Goal: Task Accomplishment & Management: Use online tool/utility

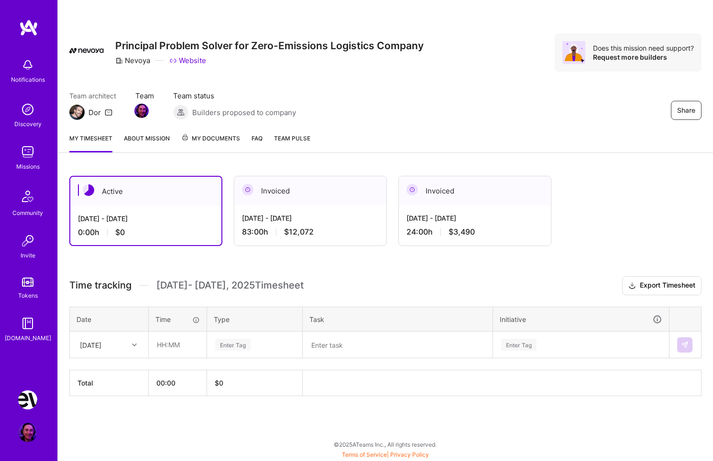
click at [133, 346] on icon at bounding box center [134, 345] width 5 height 5
click at [115, 372] on div "[DATE]" at bounding box center [108, 372] width 77 height 18
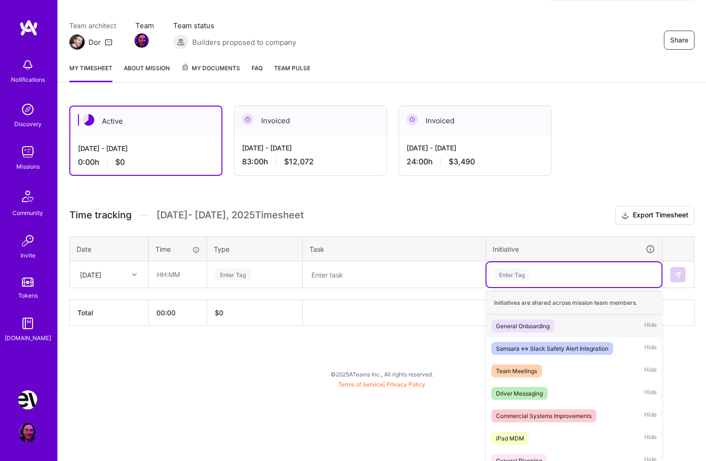
click at [521, 287] on div "option General Onboarding focused, 1 of 9. 9 results available. Use Up and Down…" at bounding box center [573, 274] width 175 height 25
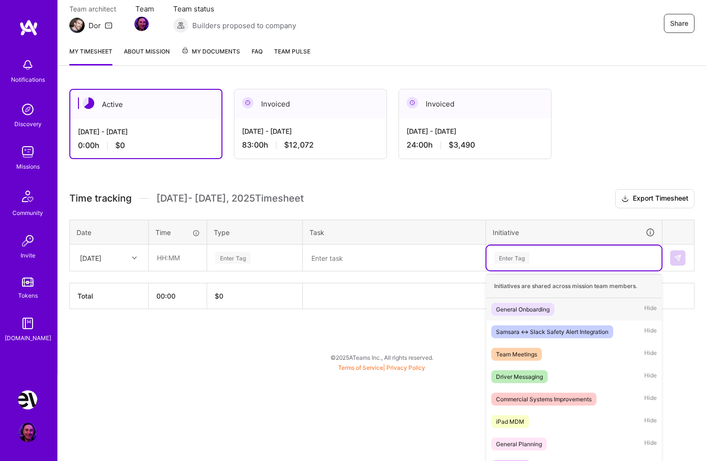
scroll to position [96, 0]
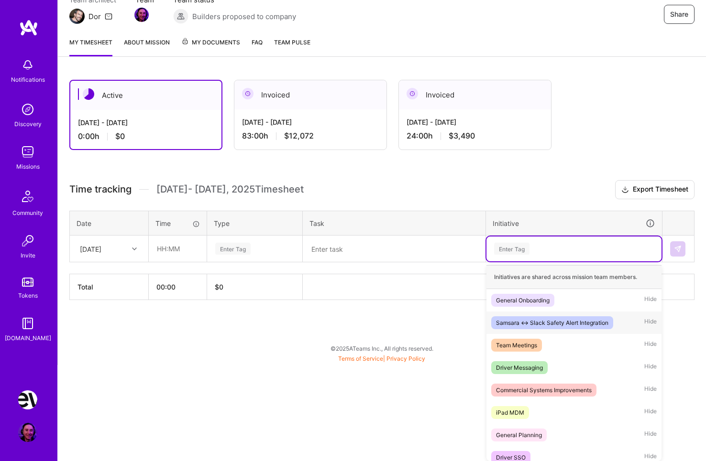
click at [579, 323] on div "Samsara <-> Slack Safety Alert Integration" at bounding box center [552, 323] width 112 height 10
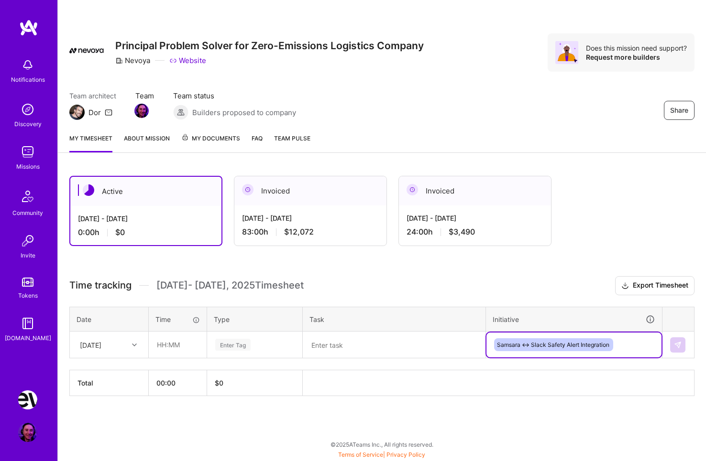
scroll to position [0, 0]
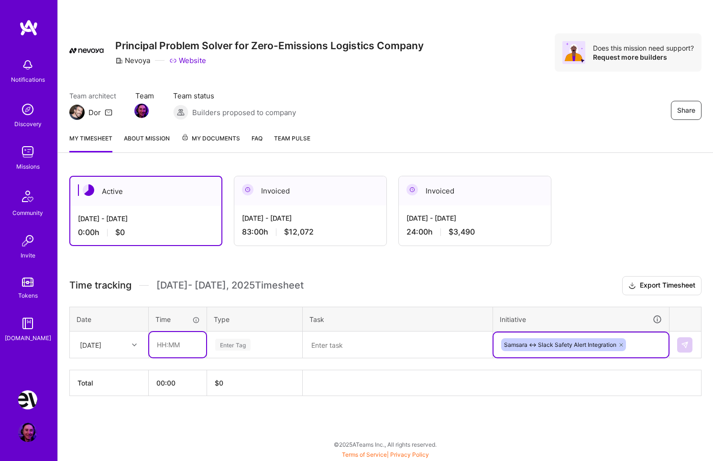
click at [175, 337] on input "text" at bounding box center [177, 344] width 57 height 25
type input "05:00"
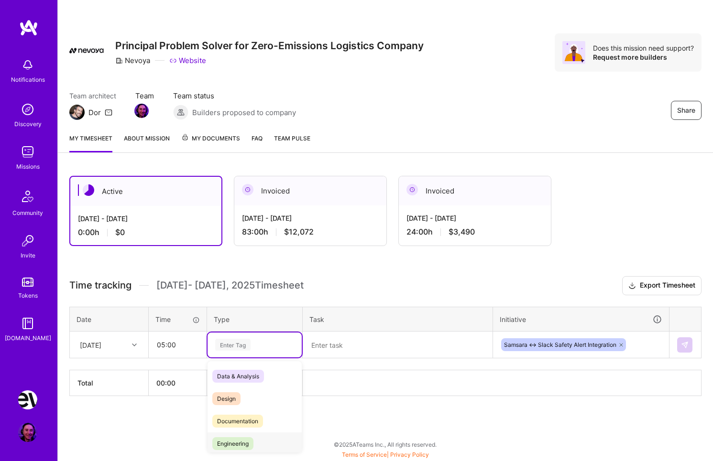
click at [254, 436] on div "Engineering" at bounding box center [254, 444] width 94 height 22
click at [341, 341] on textarea at bounding box center [398, 345] width 188 height 25
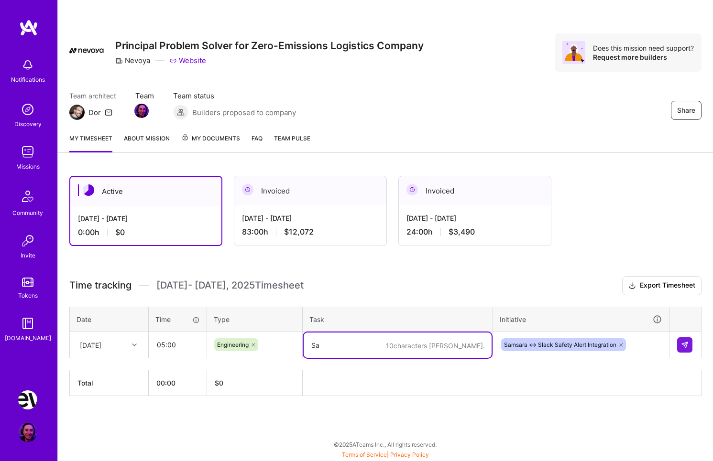
type textarea "S"
type textarea "Refactoring work"
click at [682, 346] on img at bounding box center [685, 345] width 8 height 8
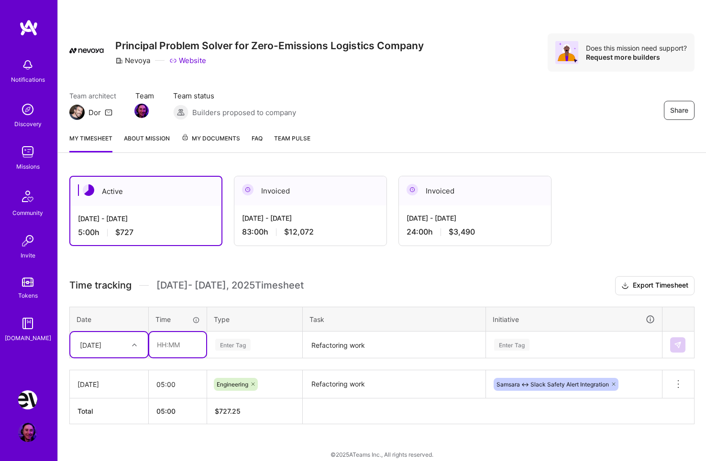
click at [178, 343] on input "text" at bounding box center [177, 344] width 57 height 25
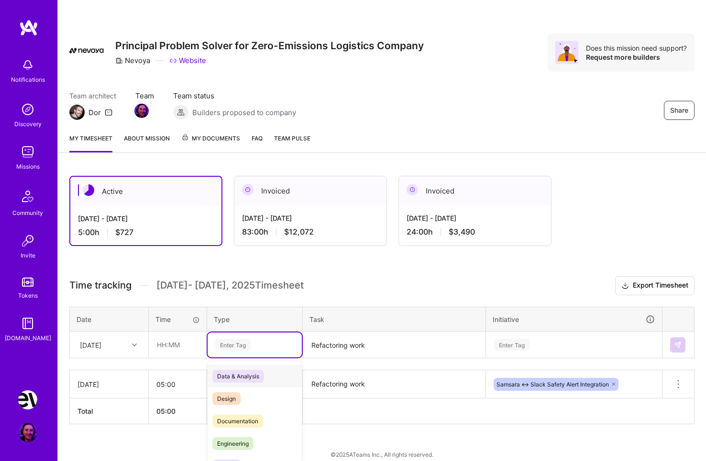
click at [252, 346] on div "Enter Tag" at bounding box center [254, 345] width 94 height 25
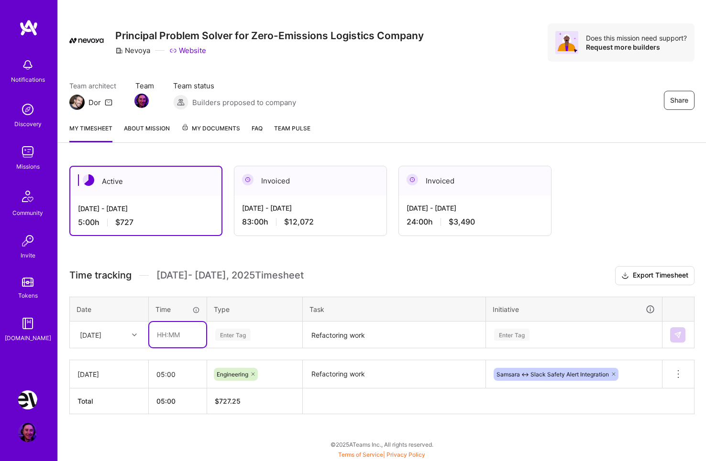
click at [172, 335] on input "text" at bounding box center [177, 334] width 57 height 25
click at [195, 337] on input "text" at bounding box center [177, 334] width 57 height 25
type input "01:00"
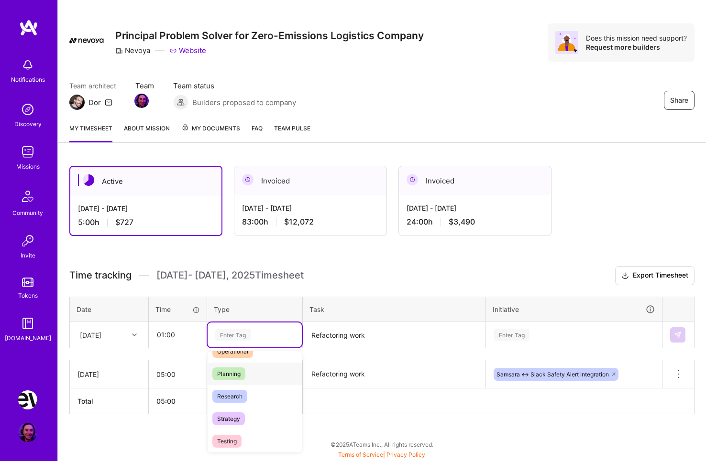
scroll to position [201, 0]
click at [255, 389] on div "Research" at bounding box center [254, 390] width 94 height 22
click at [385, 332] on textarea "Refactoring work" at bounding box center [394, 335] width 181 height 25
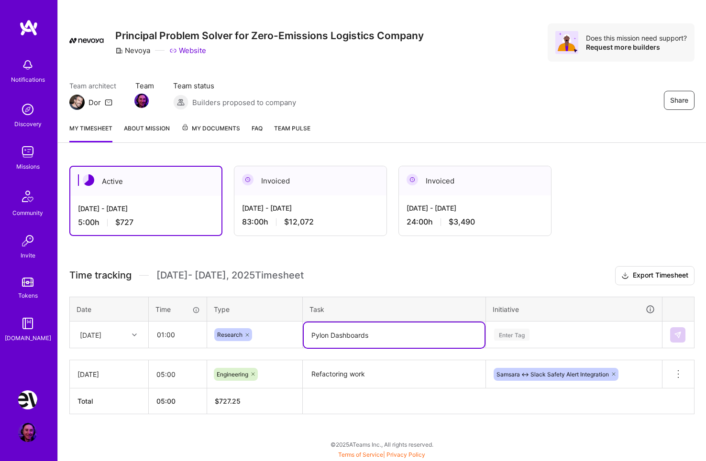
type textarea "Pylon Dashboards"
click at [523, 332] on div "Enter Tag" at bounding box center [573, 335] width 175 height 25
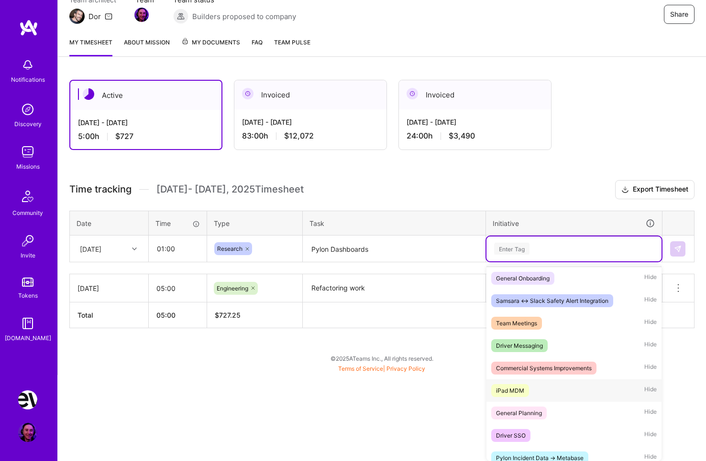
scroll to position [30, 0]
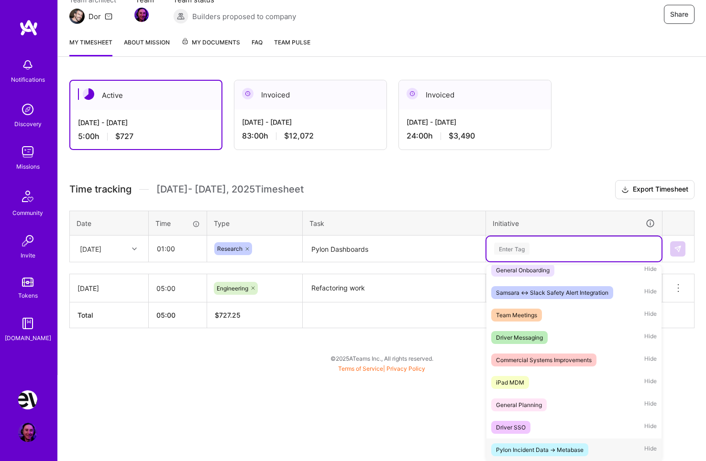
click at [606, 446] on div "Pylon Incident Data -> Metabase Hide" at bounding box center [573, 450] width 175 height 22
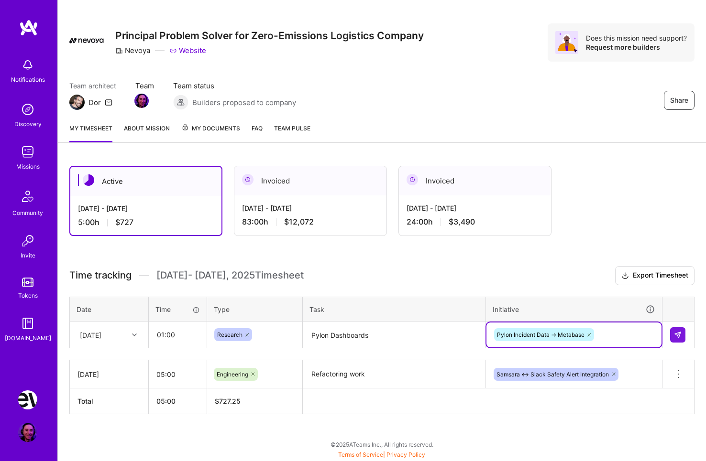
scroll to position [10, 0]
click at [673, 333] on button at bounding box center [677, 334] width 15 height 15
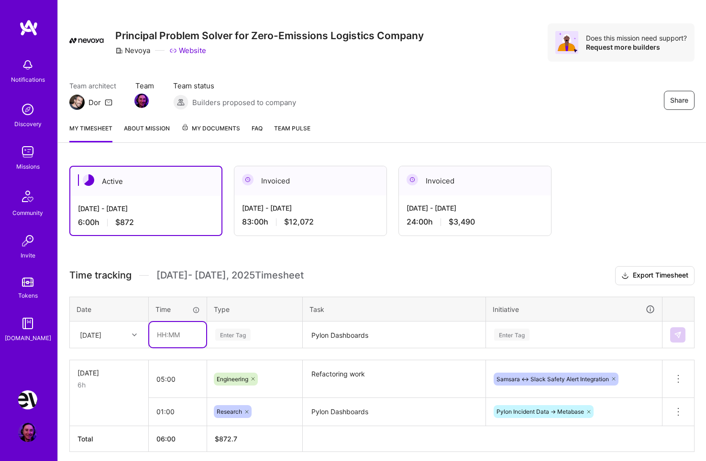
click at [165, 332] on input "text" at bounding box center [177, 334] width 57 height 25
type input "02:00"
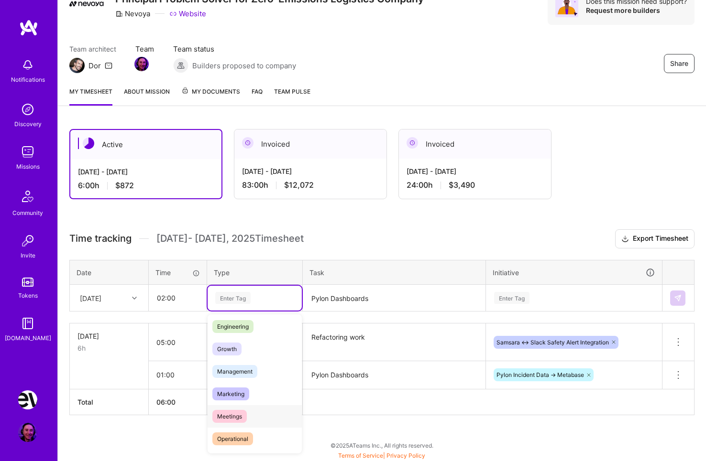
scroll to position [92, 0]
click at [243, 393] on span "Meetings" at bounding box center [229, 395] width 34 height 13
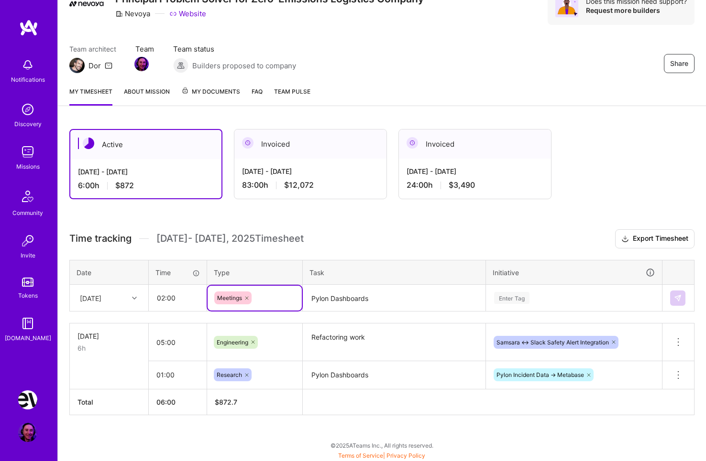
click at [329, 305] on textarea "Pylon Dashboards" at bounding box center [394, 298] width 181 height 25
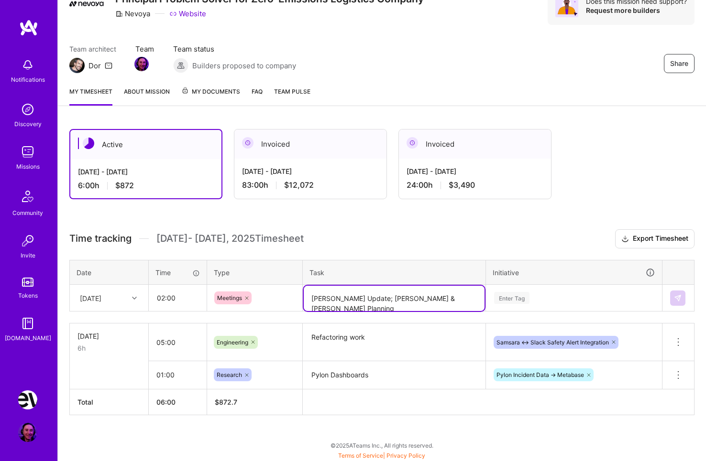
type textarea "[PERSON_NAME] Update; [PERSON_NAME] & [PERSON_NAME] Planning"
click at [519, 299] on div "Enter Tag" at bounding box center [573, 297] width 175 height 25
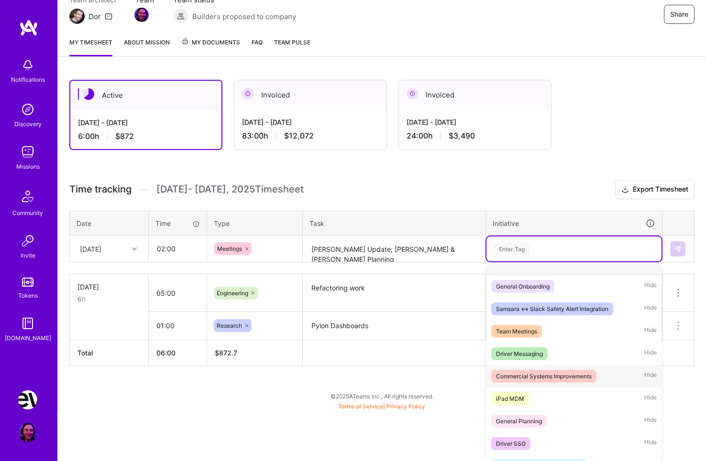
scroll to position [30, 0]
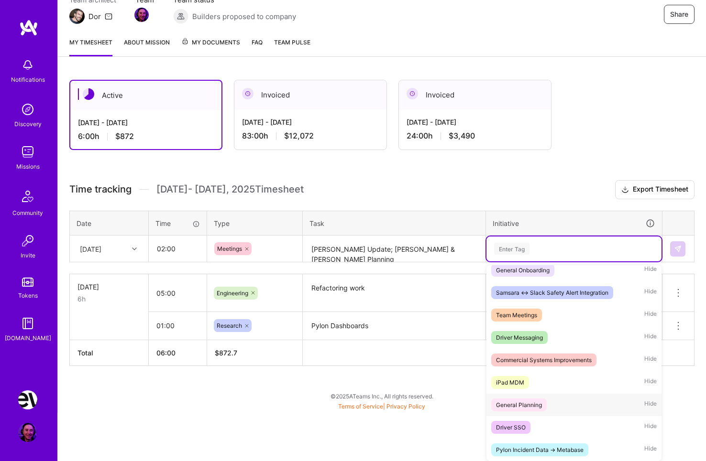
click at [544, 403] on span "General Planning" at bounding box center [518, 405] width 55 height 13
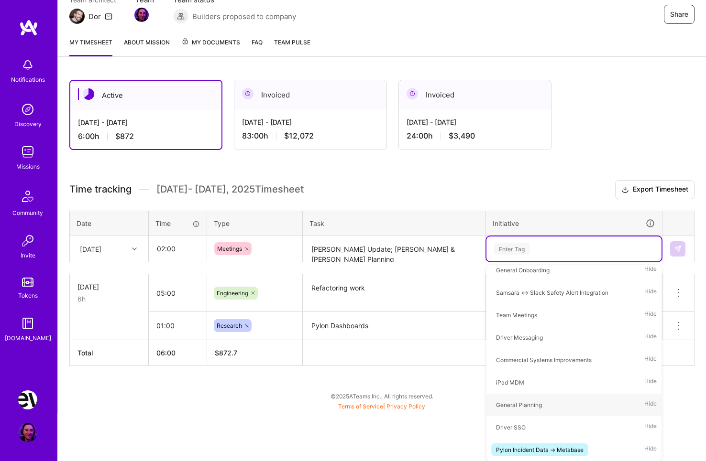
scroll to position [48, 0]
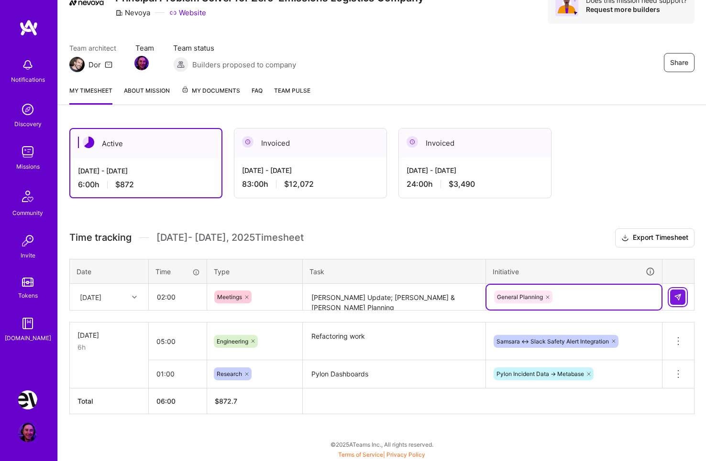
click at [674, 297] on button at bounding box center [677, 297] width 15 height 15
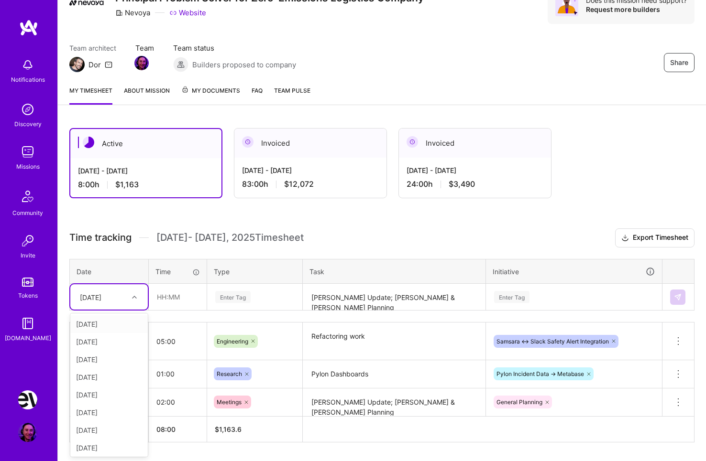
click at [133, 295] on div at bounding box center [135, 297] width 15 height 12
click at [107, 322] on div "[DATE]" at bounding box center [108, 325] width 77 height 18
click at [190, 297] on input "text" at bounding box center [177, 296] width 57 height 25
type input "05:00"
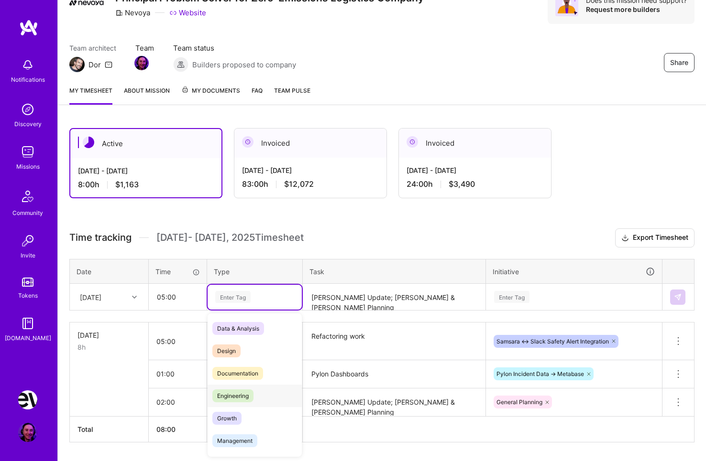
click at [239, 397] on span "Engineering" at bounding box center [232, 396] width 41 height 13
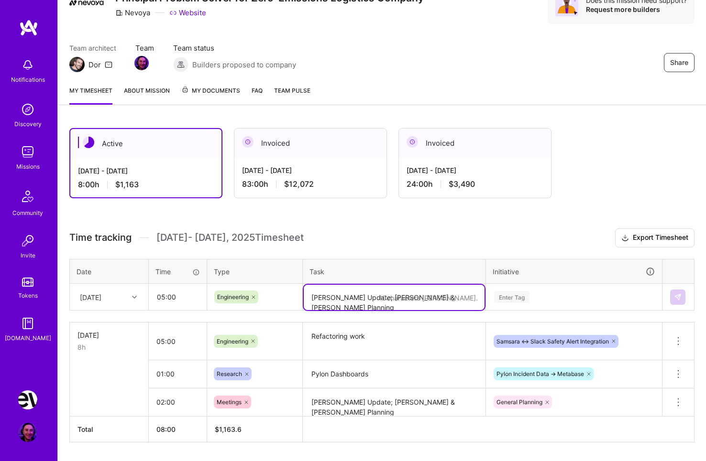
click at [346, 300] on textarea "[PERSON_NAME] Update; [PERSON_NAME] & [PERSON_NAME] Planning" at bounding box center [394, 297] width 181 height 25
type textarea "Refactoring Work"
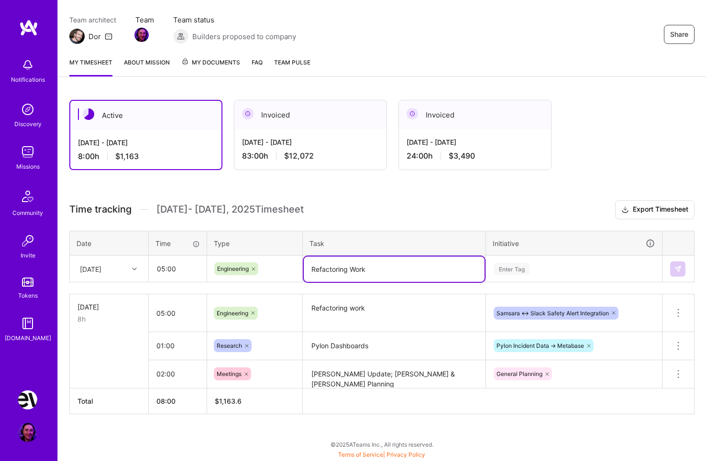
click at [501, 282] on div "Enter Tag" at bounding box center [573, 269] width 175 height 25
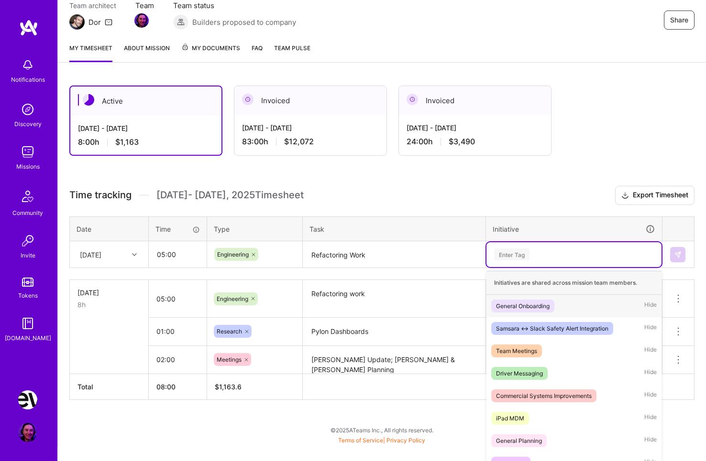
scroll to position [96, 0]
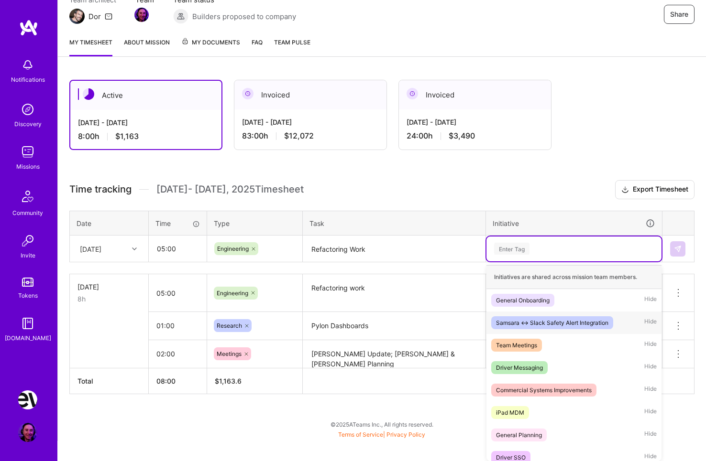
click at [554, 323] on div "Samsara <-> Slack Safety Alert Integration" at bounding box center [552, 323] width 112 height 10
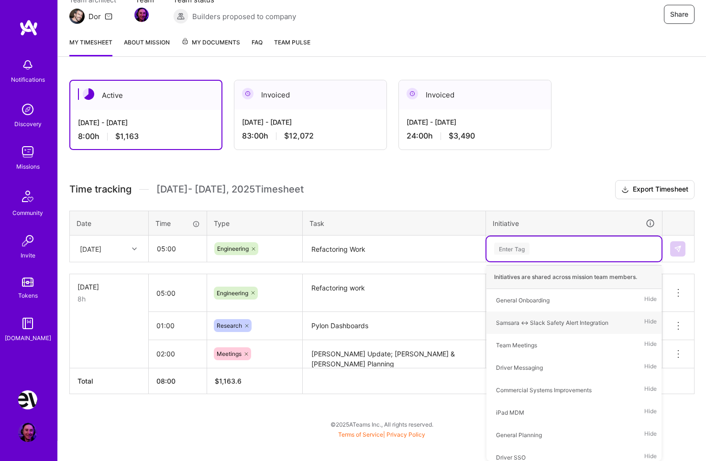
scroll to position [76, 0]
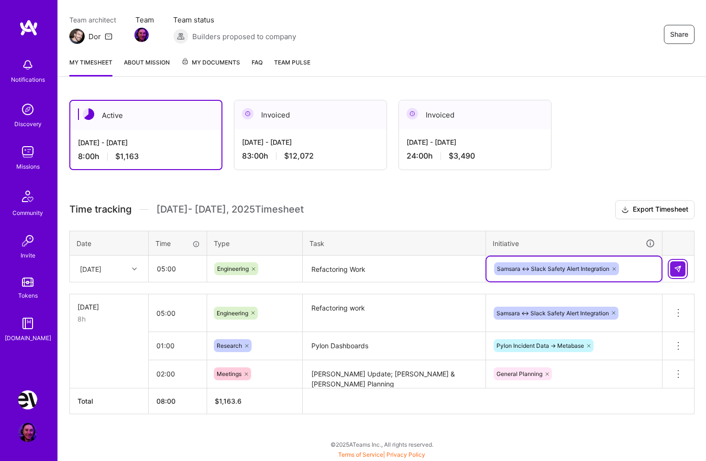
click at [675, 271] on img at bounding box center [678, 269] width 8 height 8
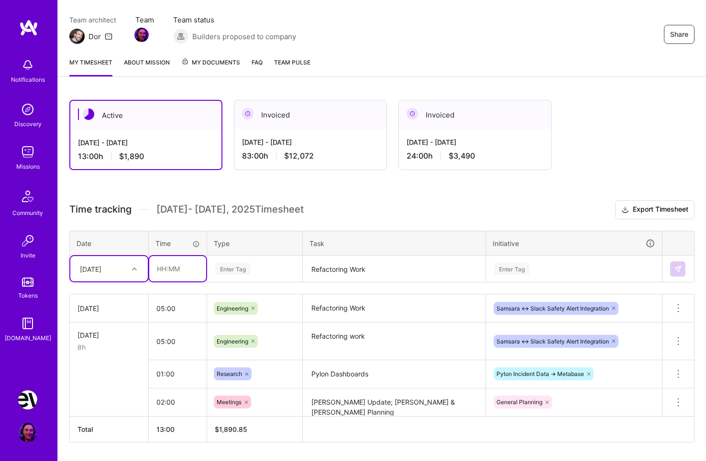
click at [177, 271] on input "text" at bounding box center [177, 268] width 57 height 25
type input "01:00"
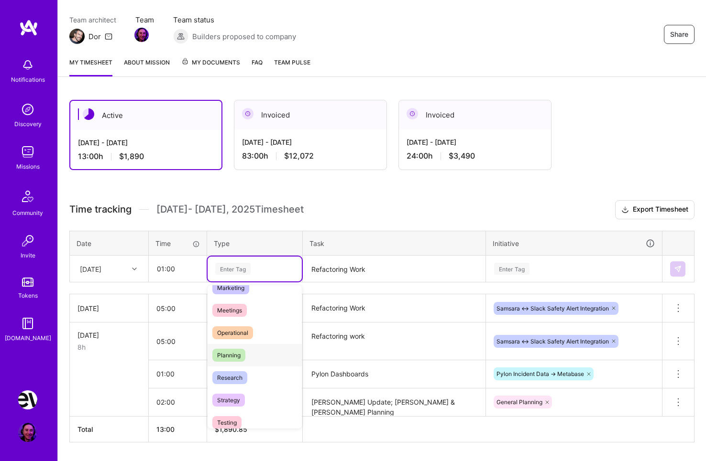
scroll to position [151, 0]
click at [248, 373] on div "Research" at bounding box center [254, 374] width 94 height 22
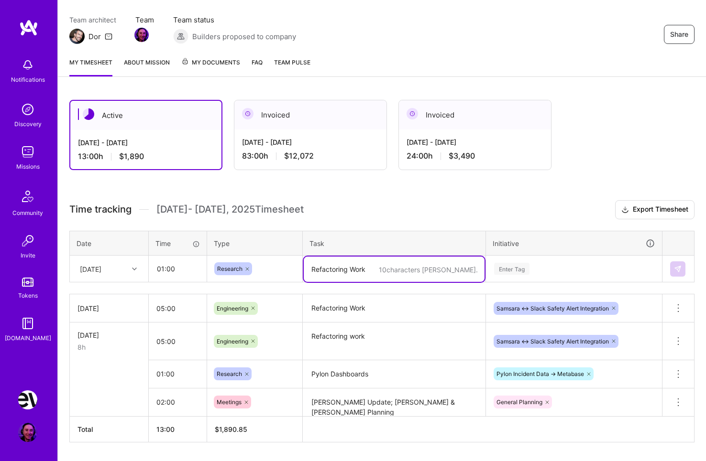
click at [361, 267] on textarea "Refactoring Work" at bounding box center [394, 269] width 181 height 25
type textarea "Research Tenstreet API and potential integrations"
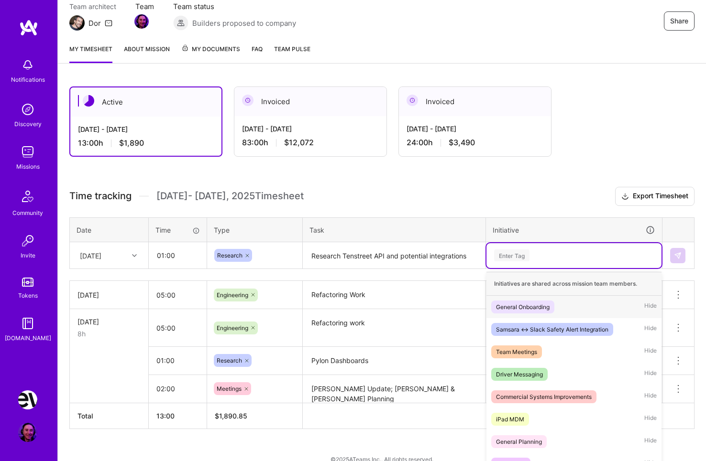
click at [515, 271] on div "Time tracking [DATE] - [DATE] Timesheet Export Timesheet Date Time Type Task In…" at bounding box center [381, 308] width 625 height 242
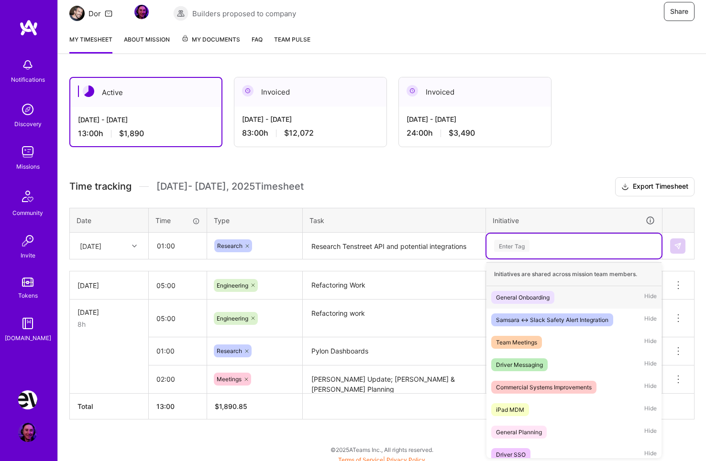
scroll to position [99, 0]
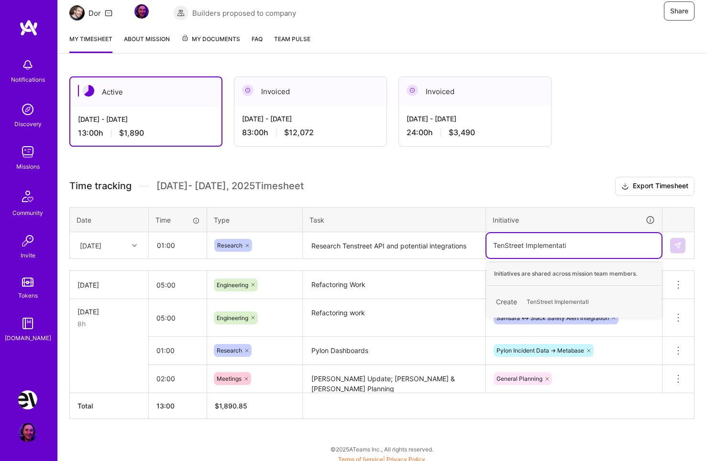
type input "TenStreet Implementation"
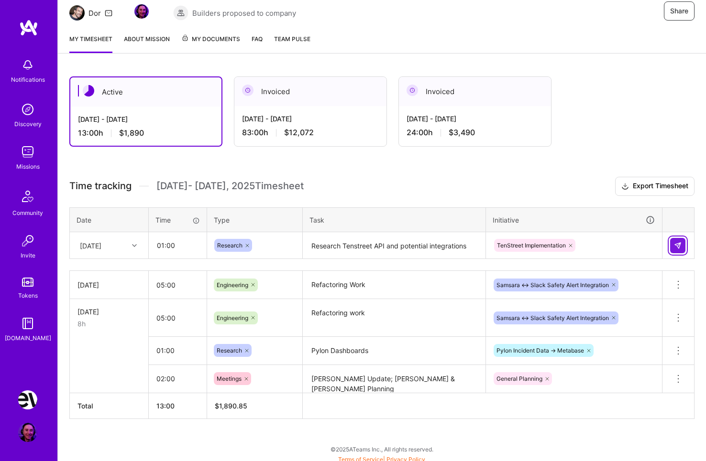
click at [676, 245] on img at bounding box center [678, 246] width 8 height 8
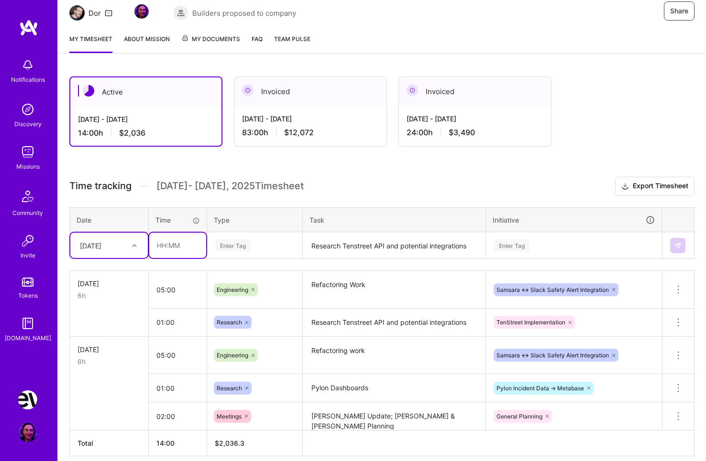
click at [188, 250] on input "text" at bounding box center [177, 245] width 57 height 25
type input "01:00"
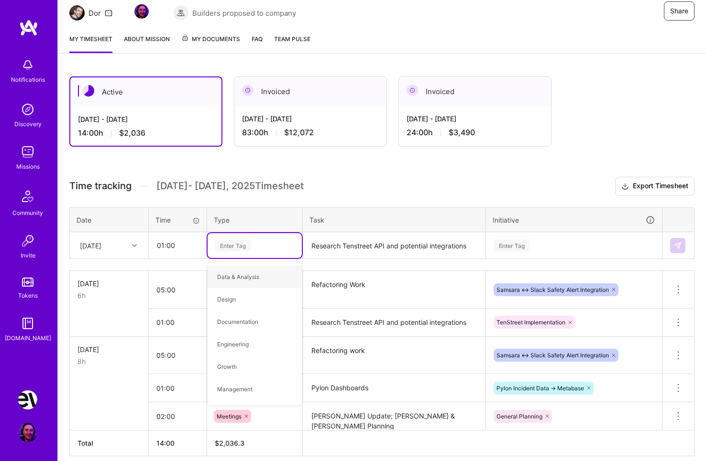
scroll to position [214, 0]
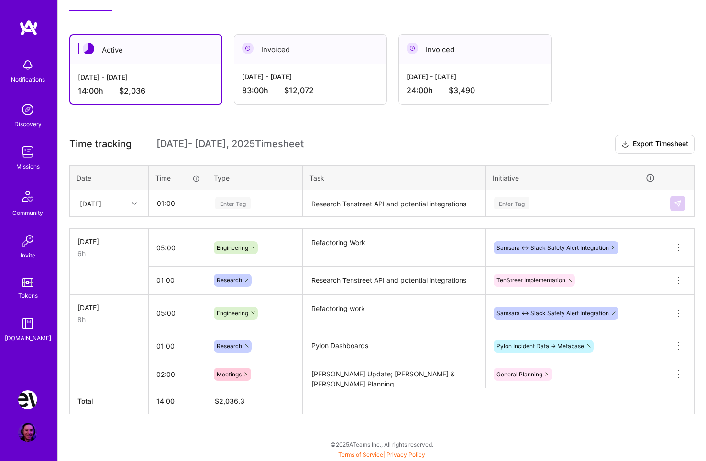
click at [417, 320] on table "[DATE] 6h 05:00 Engineering Refactoring Work Samsara <-> Slack Safety Alert Int…" at bounding box center [381, 322] width 625 height 186
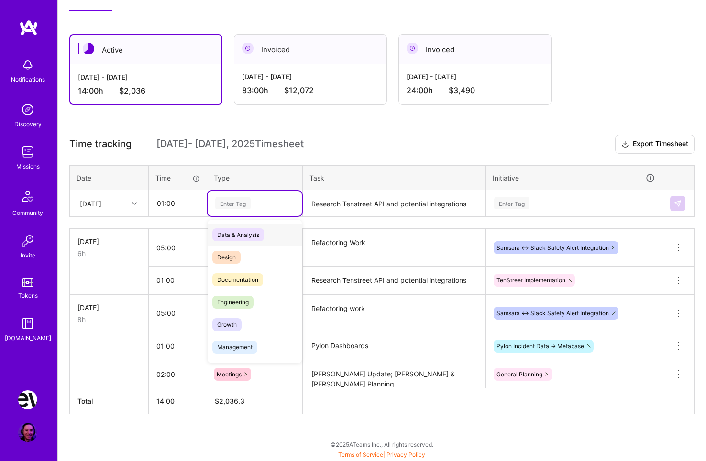
click at [253, 202] on div "Enter Tag" at bounding box center [254, 203] width 81 height 12
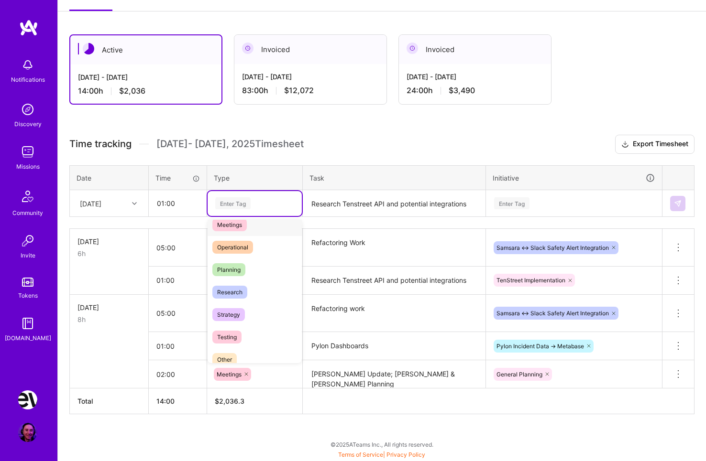
scroll to position [151, 0]
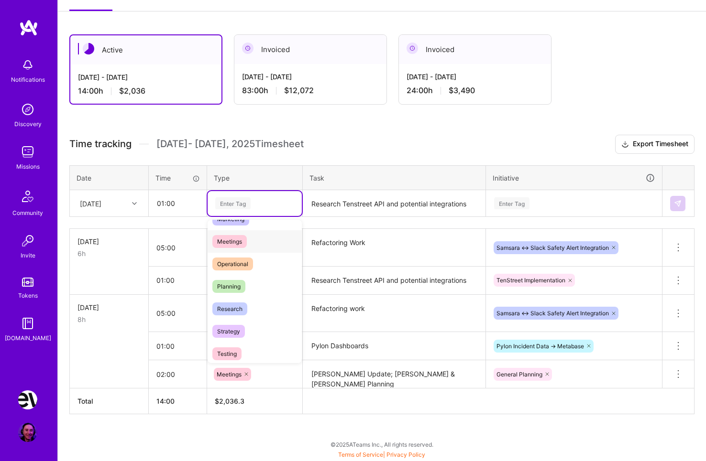
click at [255, 242] on div "Meetings" at bounding box center [254, 241] width 94 height 22
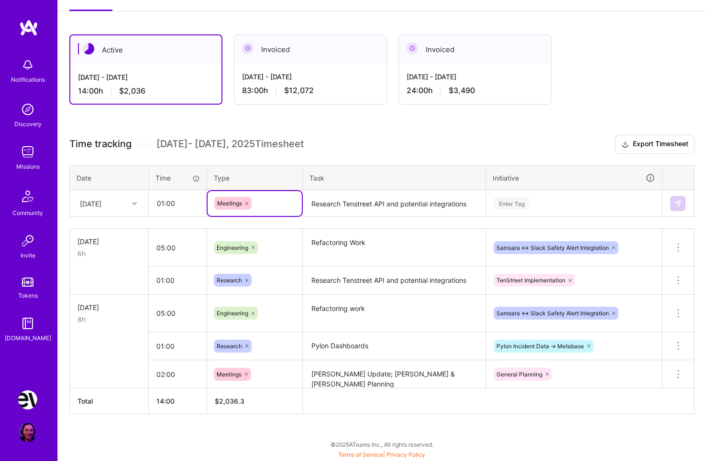
click at [391, 207] on textarea "Research Tenstreet API and potential integrations" at bounding box center [394, 203] width 181 height 25
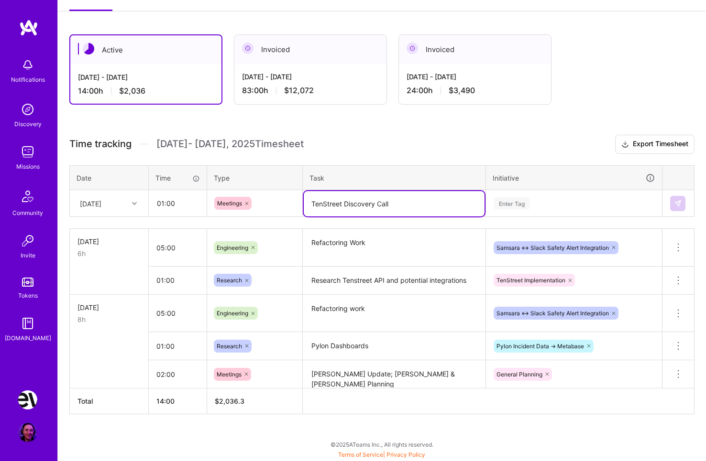
type textarea "TenStreet Discovery Call"
click at [509, 201] on div "Enter Tag" at bounding box center [511, 203] width 35 height 15
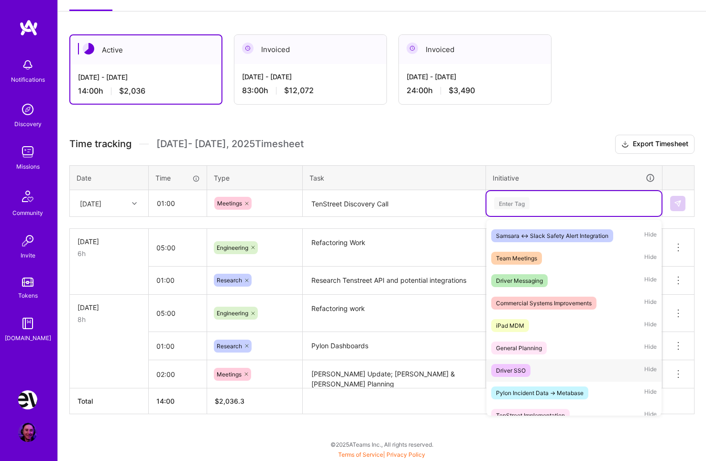
scroll to position [53, 0]
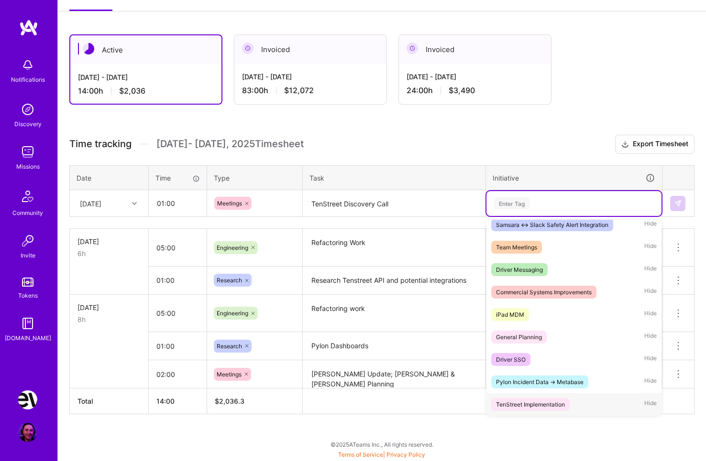
click at [560, 401] on div "TenStreet Implementation" at bounding box center [530, 405] width 69 height 10
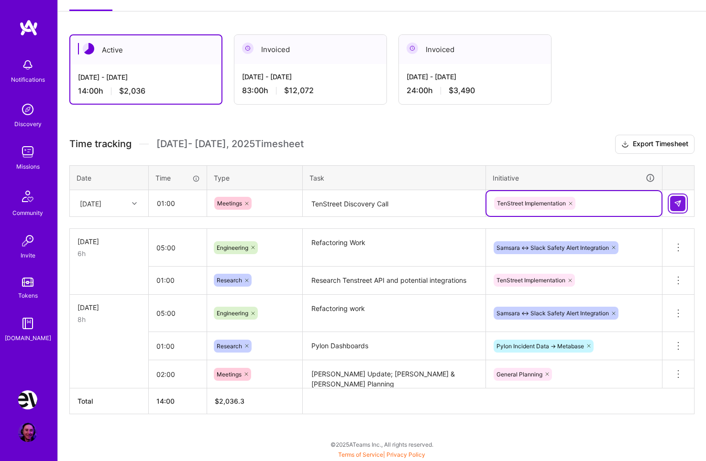
click at [676, 200] on img at bounding box center [678, 204] width 8 height 8
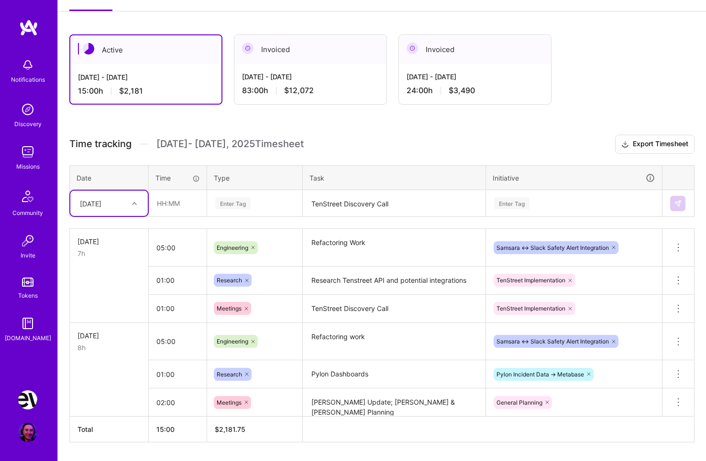
click at [374, 148] on h3 "Time tracking [DATE] - [DATE] Timesheet Export Timesheet" at bounding box center [381, 144] width 625 height 19
click at [169, 210] on input "text" at bounding box center [177, 203] width 57 height 25
type input "01:00"
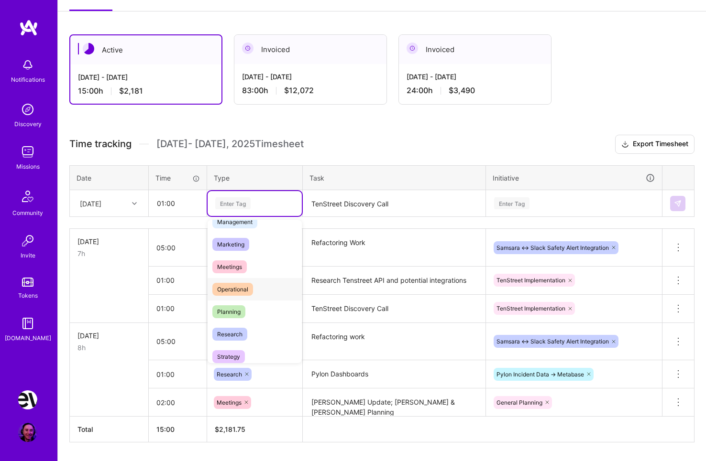
scroll to position [134, 0]
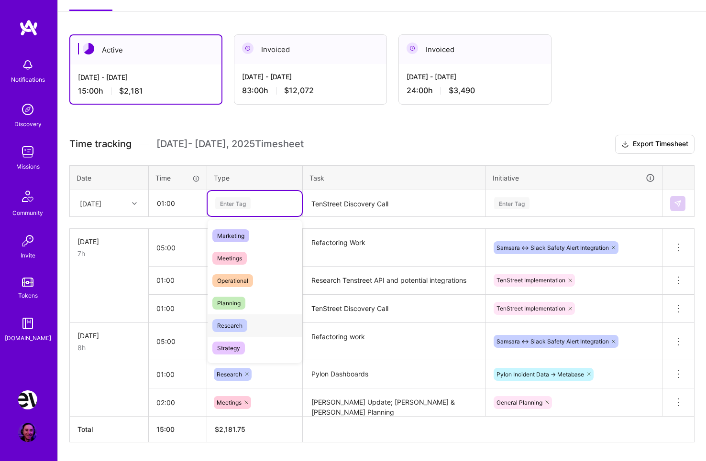
click at [244, 327] on span "Research" at bounding box center [229, 325] width 35 height 13
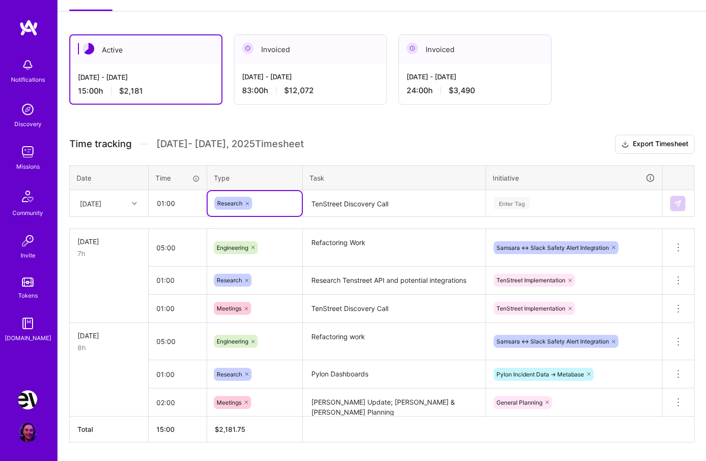
click at [329, 198] on textarea "TenStreet Discovery Call" at bounding box center [394, 203] width 181 height 25
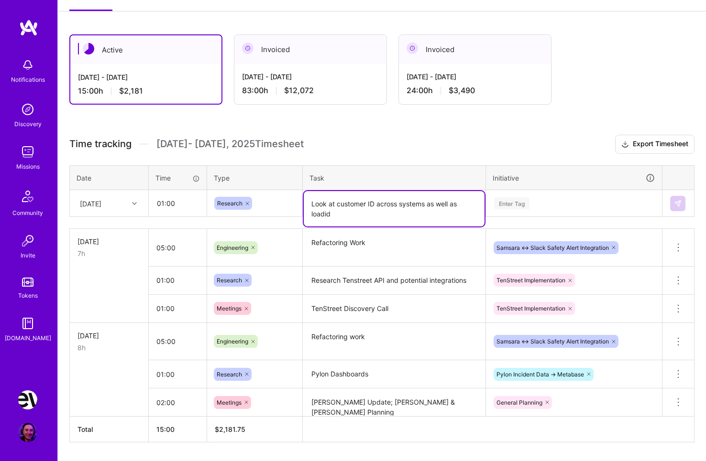
type textarea "Look at customer ID across systems as well as loadid"
click at [535, 200] on div "Enter Tag" at bounding box center [574, 203] width 162 height 12
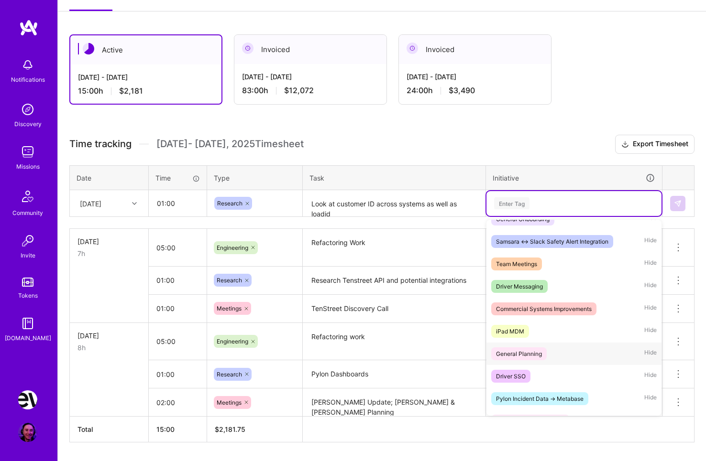
scroll to position [0, 0]
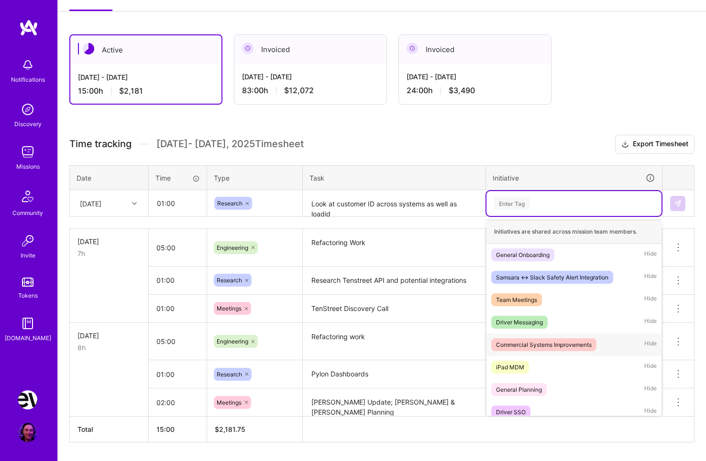
click at [567, 338] on span "Commercial Systems Improvements" at bounding box center [543, 344] width 105 height 13
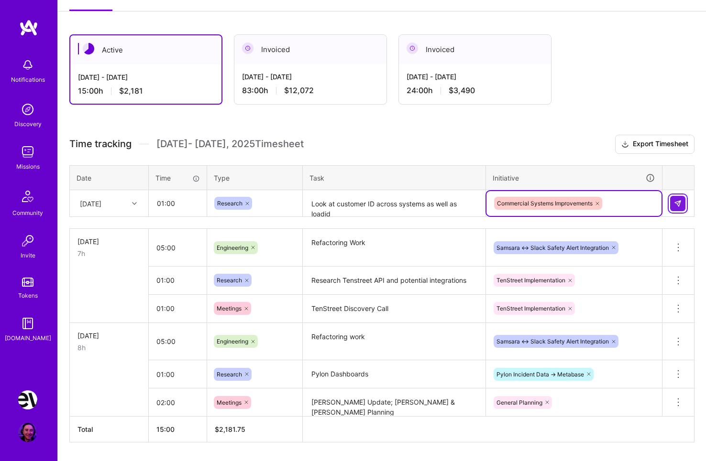
click at [679, 207] on img at bounding box center [678, 204] width 8 height 8
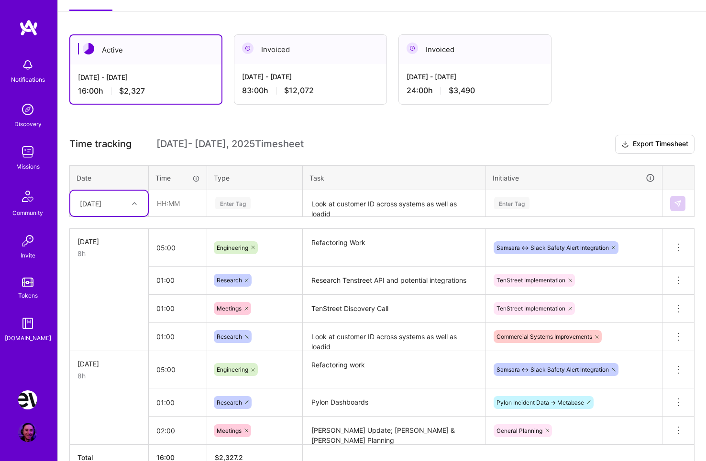
click at [134, 204] on icon at bounding box center [134, 203] width 5 height 5
click at [101, 247] on div "[DATE]" at bounding box center [108, 249] width 77 height 18
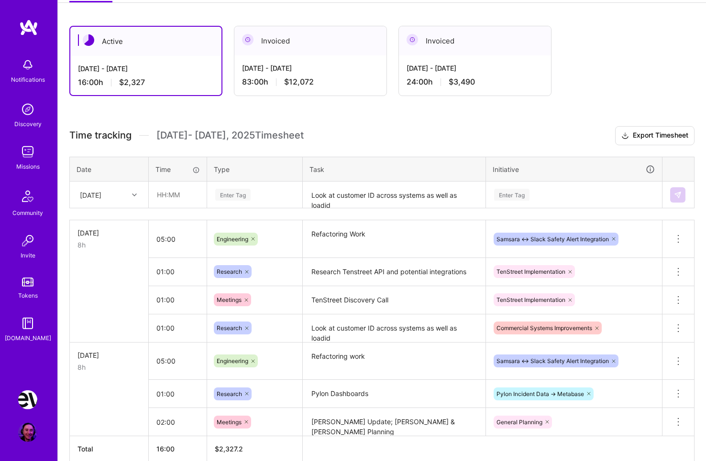
scroll to position [114, 0]
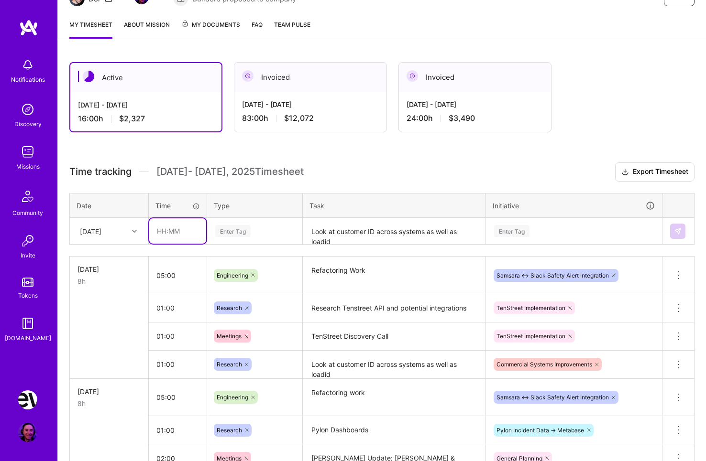
click at [196, 232] on input "text" at bounding box center [177, 230] width 57 height 25
type input "01:00"
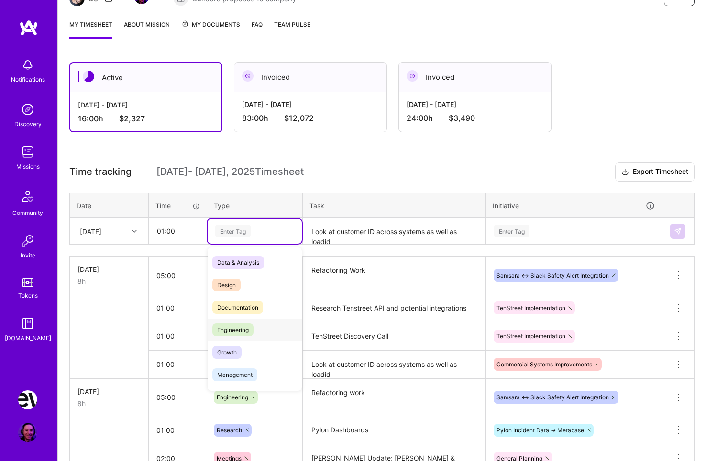
click at [236, 329] on span "Engineering" at bounding box center [232, 330] width 41 height 13
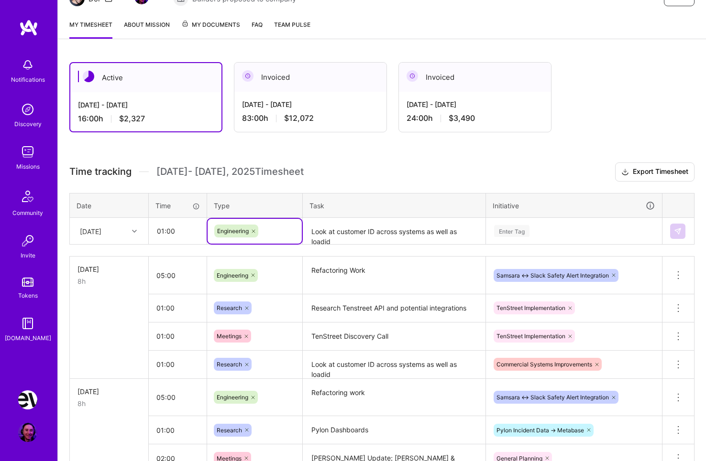
click at [338, 237] on textarea "Look at customer ID across systems as well as loadid" at bounding box center [394, 231] width 181 height 25
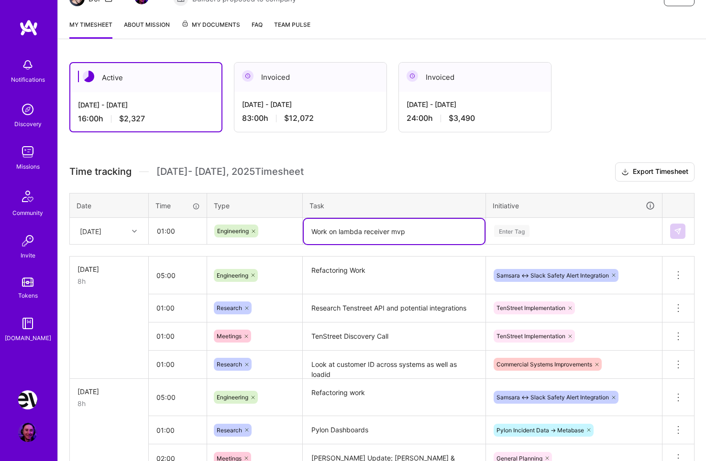
type textarea "Work on lambda receiver mvp"
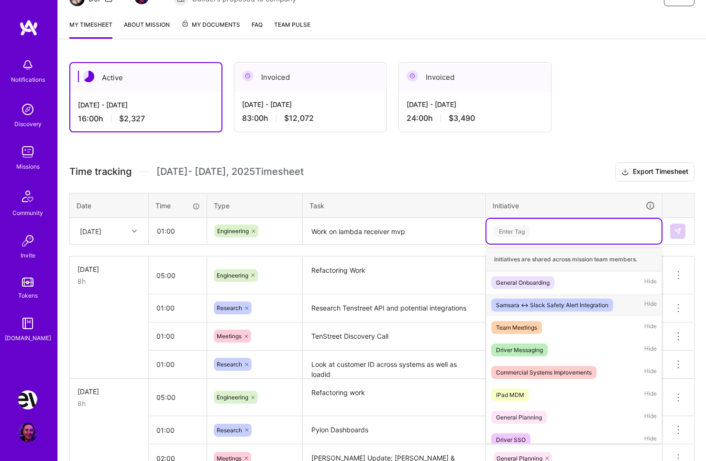
click at [545, 305] on div "Samsara <-> Slack Safety Alert Integration" at bounding box center [552, 305] width 112 height 10
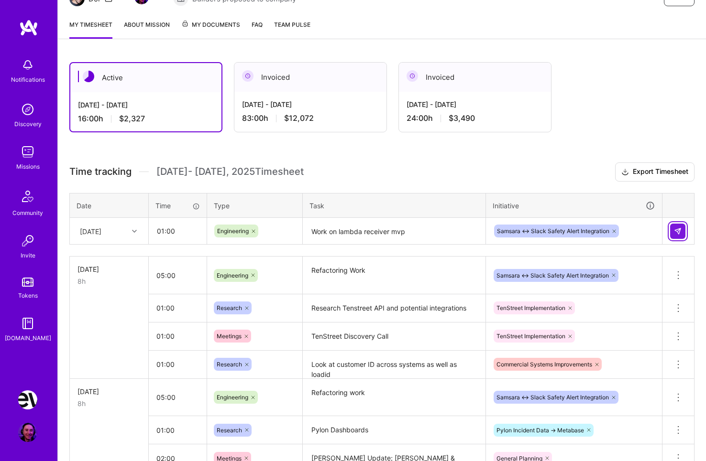
click at [676, 235] on button at bounding box center [677, 231] width 15 height 15
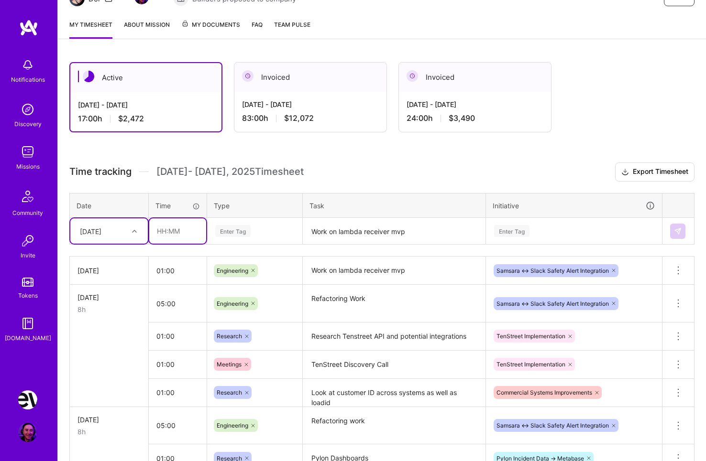
click at [178, 229] on input "text" at bounding box center [177, 230] width 57 height 25
type input "01:00"
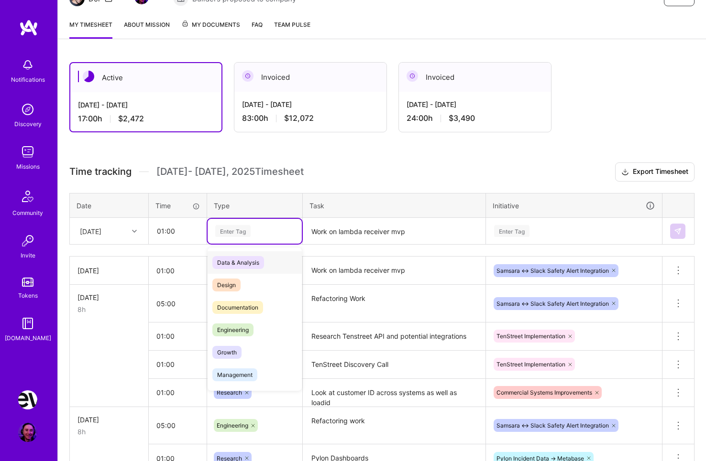
click at [244, 229] on div "Enter Tag" at bounding box center [232, 231] width 35 height 15
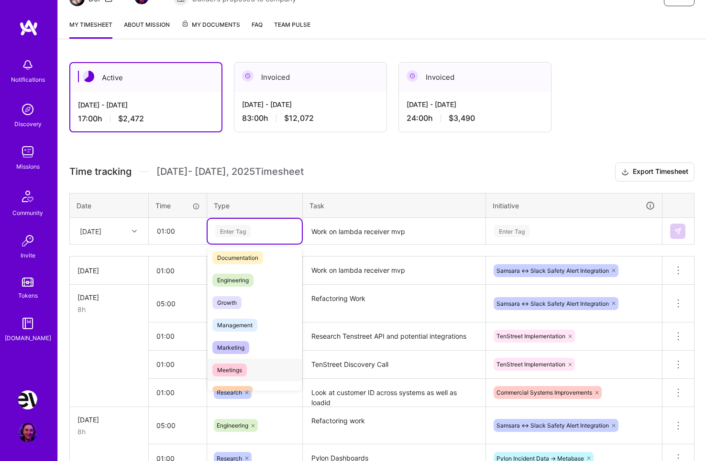
scroll to position [50, 0]
click at [245, 370] on span "Meetings" at bounding box center [229, 369] width 34 height 13
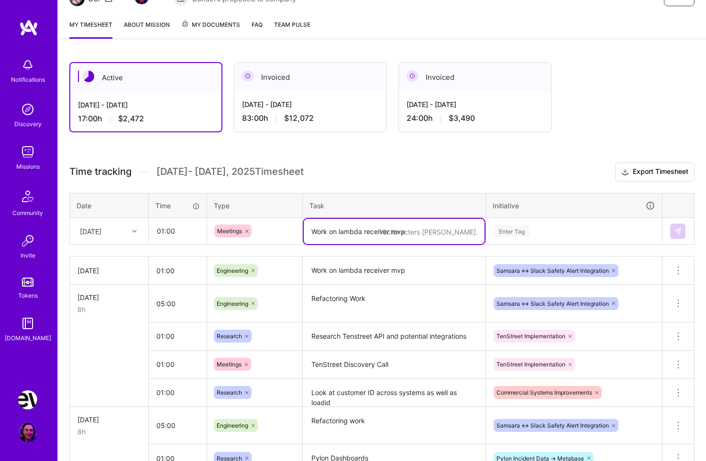
click at [342, 230] on textarea "Work on lambda receiver mvp" at bounding box center [394, 231] width 181 height 25
type textarea "[PERSON_NAME] Commercial Dashboard Review"
click at [522, 230] on div "Enter Tag" at bounding box center [511, 231] width 35 height 15
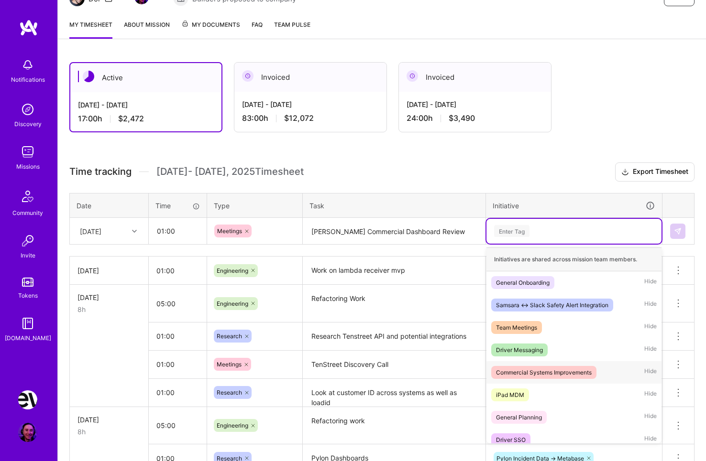
click at [555, 374] on div "Commercial Systems Improvements" at bounding box center [544, 373] width 96 height 10
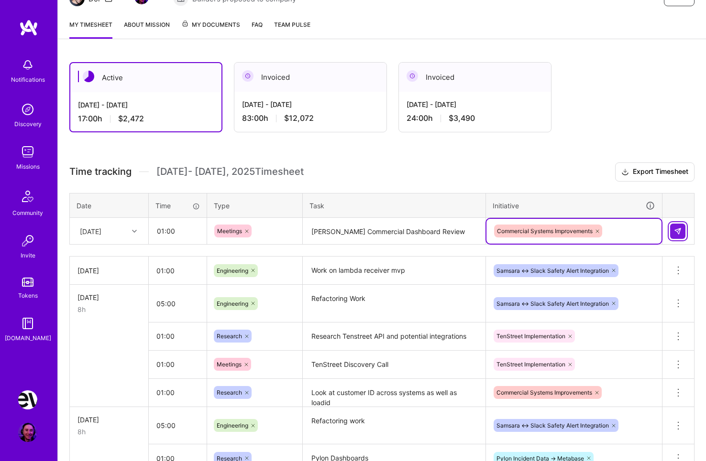
click at [677, 226] on button at bounding box center [677, 231] width 15 height 15
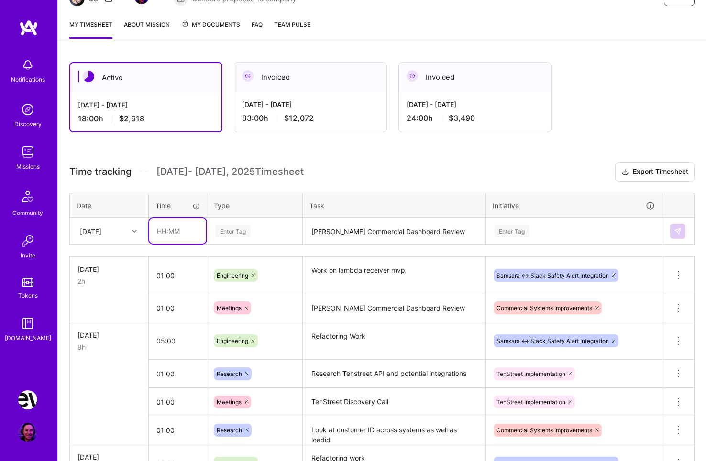
click at [185, 229] on input "text" at bounding box center [177, 230] width 57 height 25
type input "01:00"
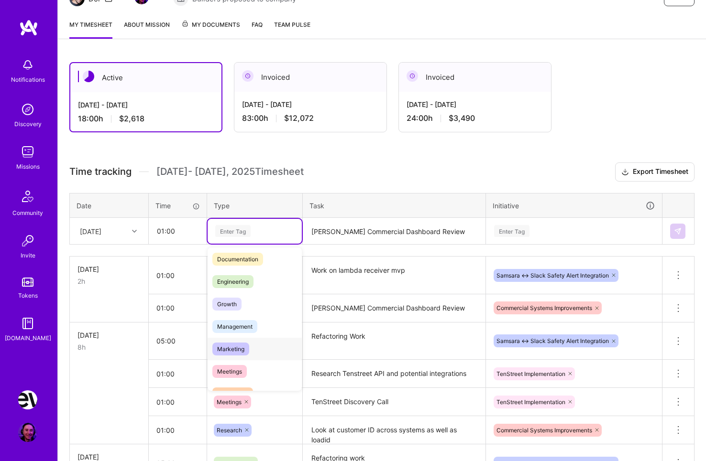
scroll to position [67, 0]
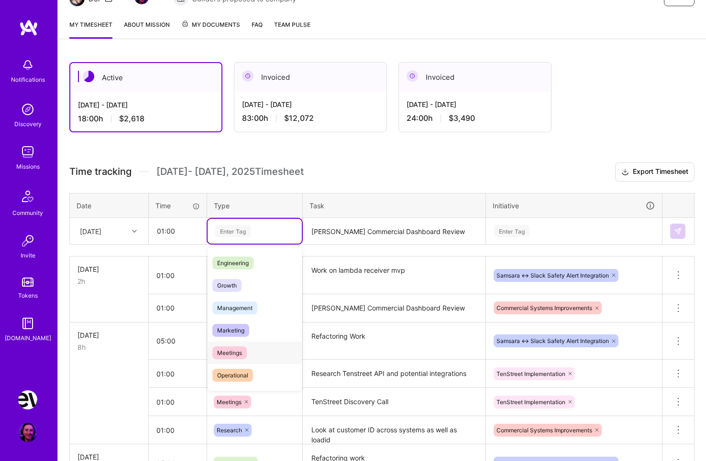
click at [236, 353] on span "Meetings" at bounding box center [229, 353] width 34 height 13
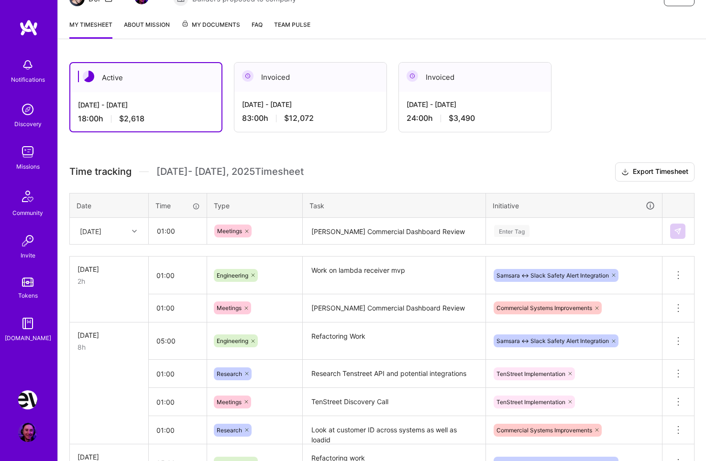
click at [346, 217] on th "Task" at bounding box center [394, 205] width 183 height 25
click at [349, 231] on textarea "[PERSON_NAME] Commercial Dashboard Review" at bounding box center [394, 231] width 181 height 25
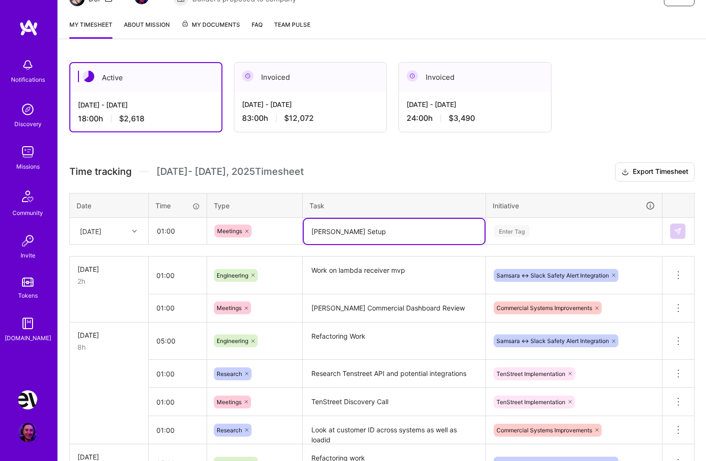
type textarea "[PERSON_NAME] Setup"
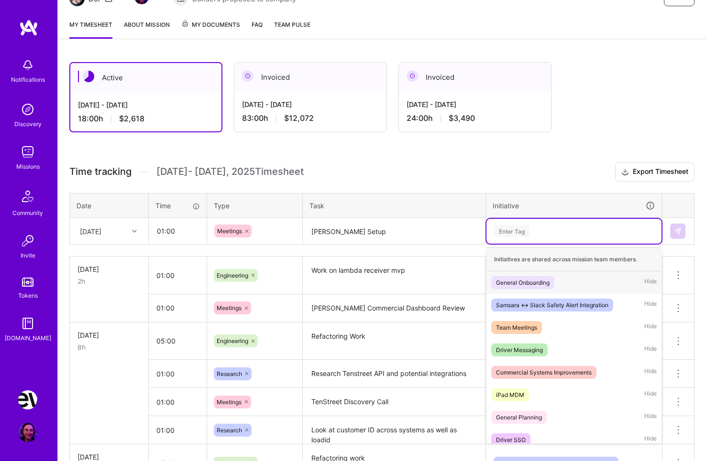
click at [515, 225] on div "Enter Tag" at bounding box center [511, 231] width 35 height 15
click at [558, 281] on div "General Onboarding Hide" at bounding box center [573, 283] width 175 height 22
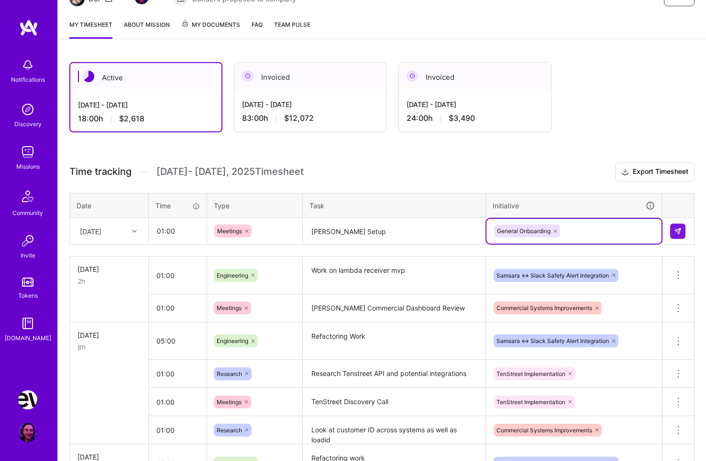
click at [686, 229] on td at bounding box center [678, 231] width 32 height 27
click at [680, 229] on img at bounding box center [678, 232] width 8 height 8
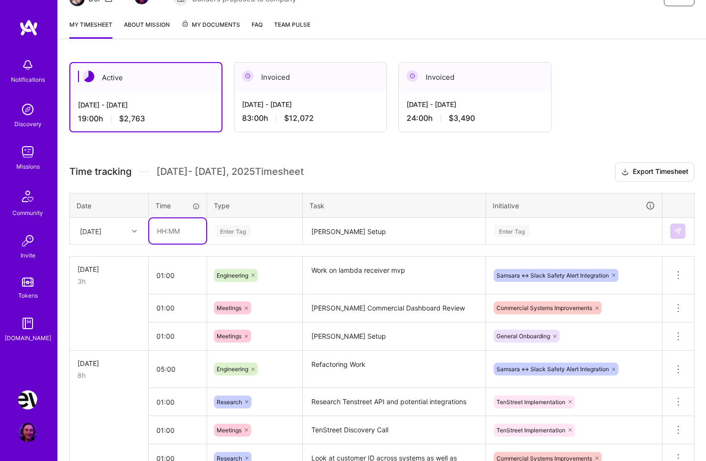
click at [188, 236] on input "text" at bounding box center [177, 230] width 57 height 25
click at [179, 229] on input "text" at bounding box center [177, 230] width 57 height 25
type input "02:30"
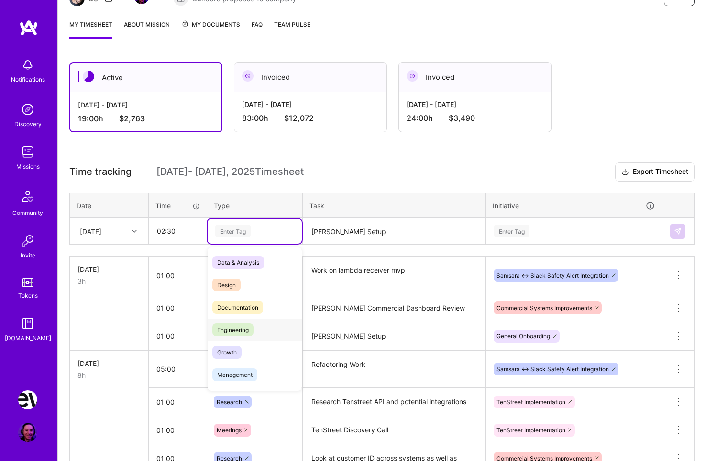
click at [247, 327] on span "Engineering" at bounding box center [232, 330] width 41 height 13
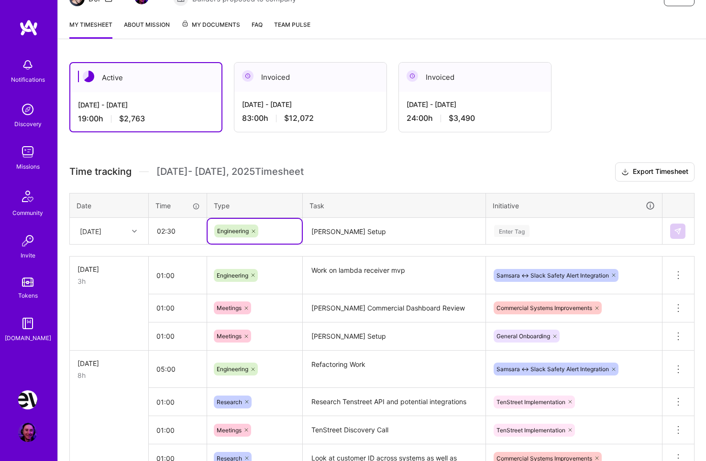
click at [352, 221] on textarea "[PERSON_NAME] Setup" at bounding box center [394, 231] width 181 height 25
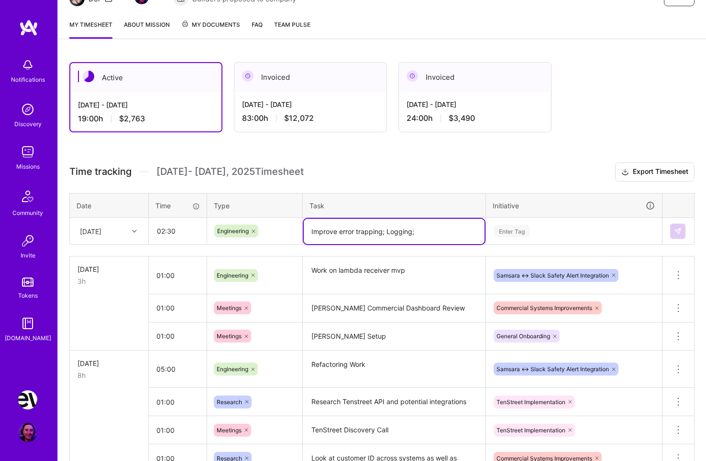
type textarea "Improve error trapping; Logging;"
click at [523, 233] on div "Enter Tag" at bounding box center [511, 231] width 35 height 15
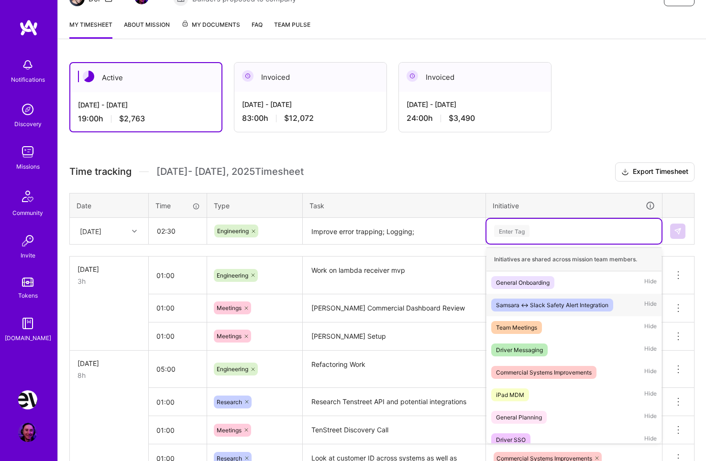
click at [549, 308] on div "Samsara <-> Slack Safety Alert Integration" at bounding box center [552, 305] width 112 height 10
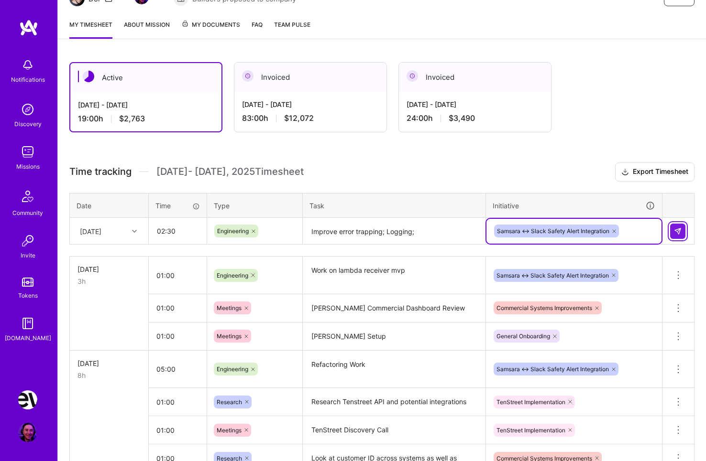
click at [684, 227] on button at bounding box center [677, 231] width 15 height 15
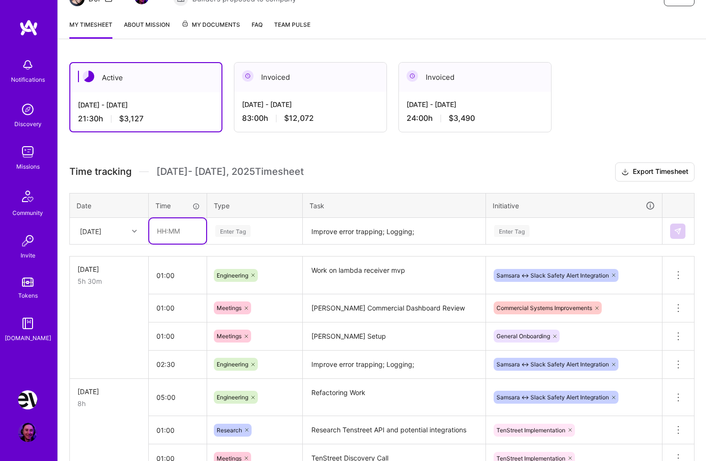
click at [174, 228] on input "text" at bounding box center [177, 230] width 57 height 25
type input "02:30"
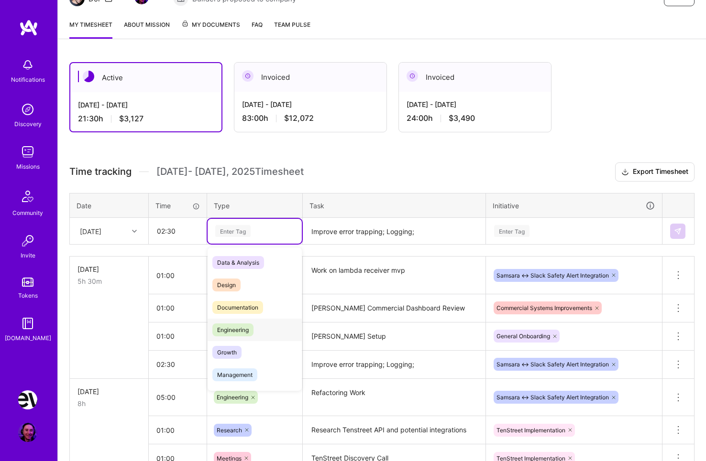
click at [261, 327] on div "Engineering" at bounding box center [254, 330] width 94 height 22
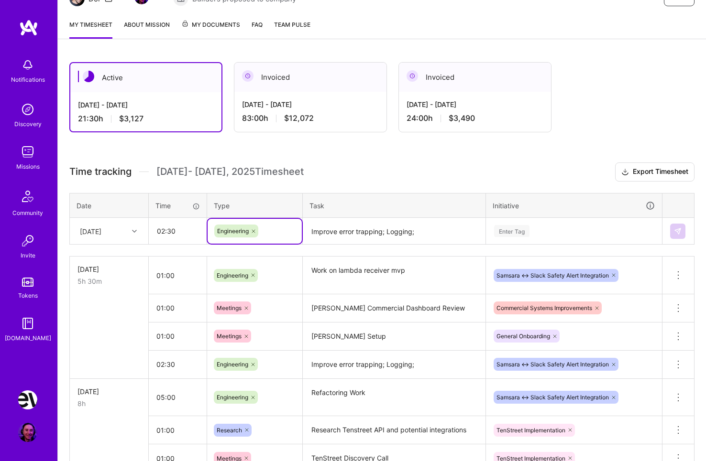
click at [356, 234] on textarea "Improve error trapping; Logging;" at bounding box center [394, 231] width 181 height 25
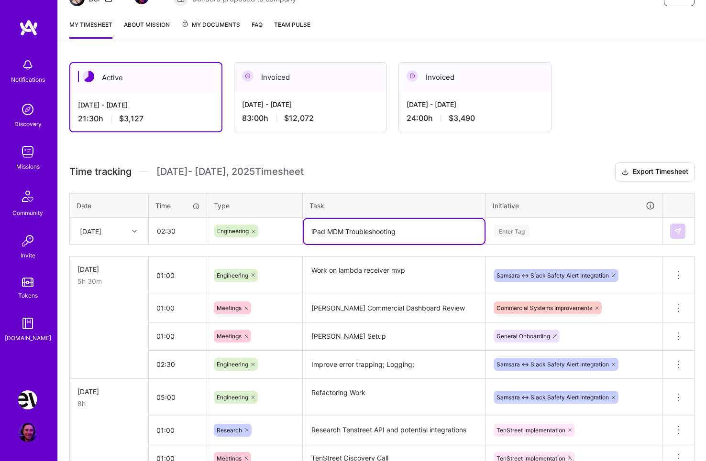
type textarea "iPad MDM Troubleshooting"
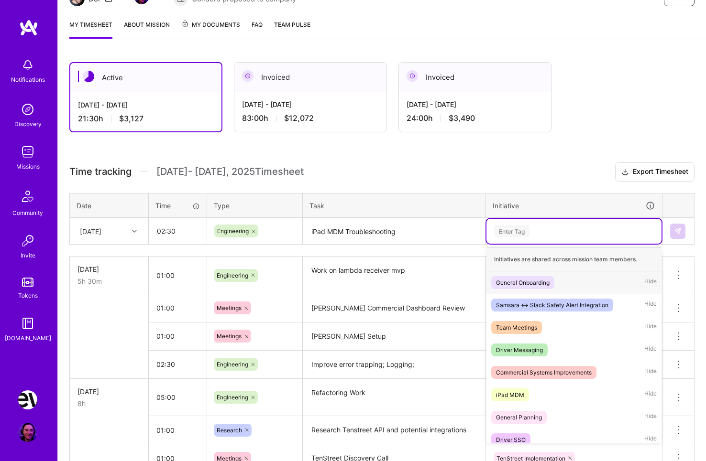
click at [515, 232] on div "Enter Tag" at bounding box center [511, 231] width 35 height 15
click at [533, 392] on div "iPad MDM Hide" at bounding box center [573, 395] width 175 height 22
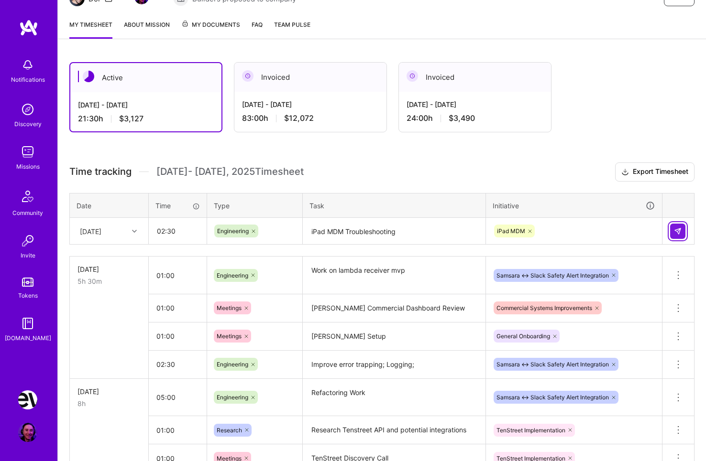
click at [673, 227] on button at bounding box center [677, 231] width 15 height 15
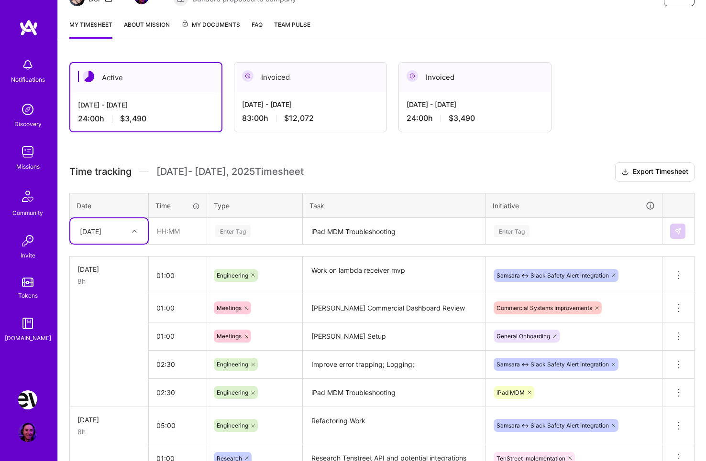
click at [135, 237] on div at bounding box center [135, 231] width 15 height 12
click at [106, 295] on div "[DATE]" at bounding box center [108, 294] width 77 height 18
click at [172, 233] on input "text" at bounding box center [177, 230] width 57 height 25
type input "01:00"
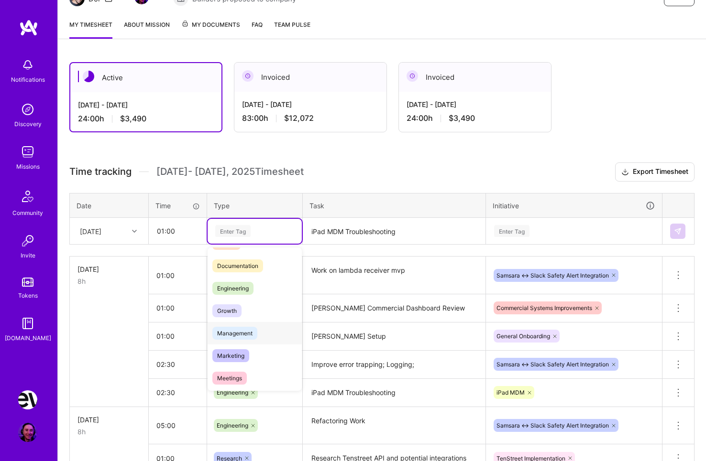
scroll to position [58, 0]
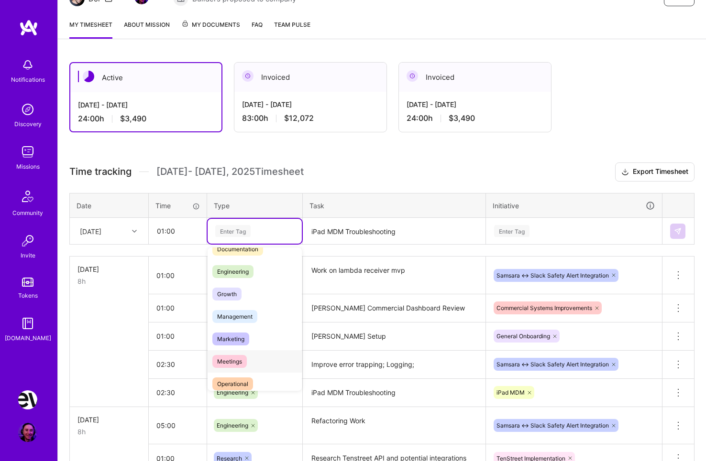
click at [248, 359] on div "Meetings" at bounding box center [254, 361] width 94 height 22
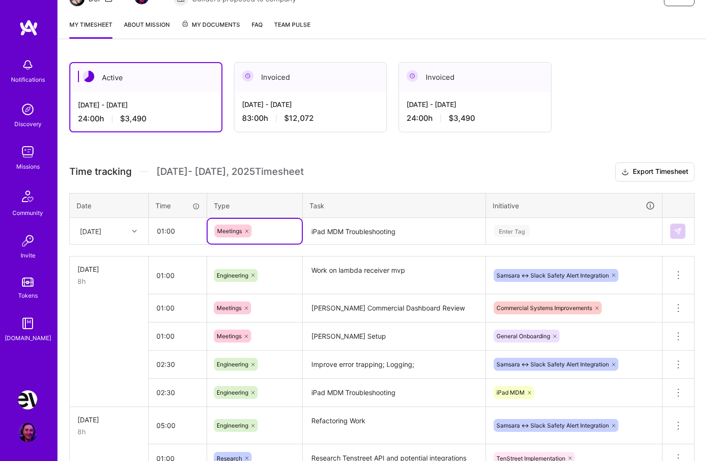
click at [354, 233] on textarea "iPad MDM Troubleshooting" at bounding box center [394, 231] width 181 height 25
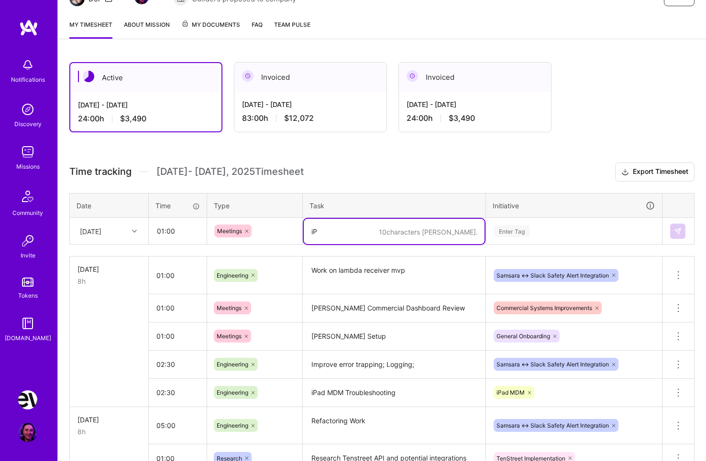
type textarea "i"
type textarea "Aircall Disco call"
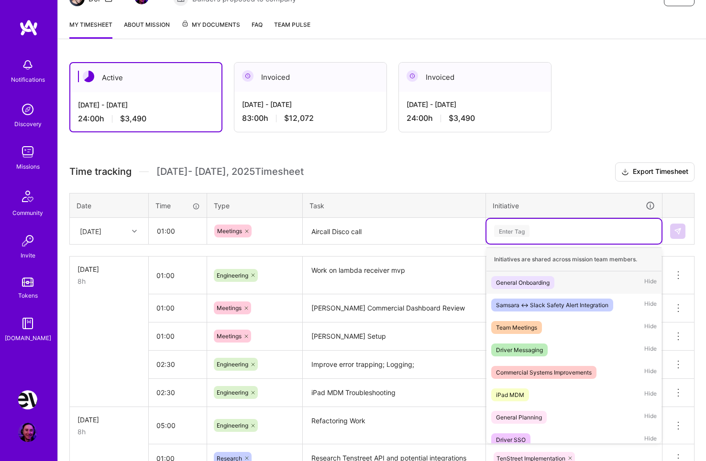
click at [504, 222] on div "Enter Tag" at bounding box center [573, 231] width 175 height 25
click at [530, 390] on div "iPad MDM Hide" at bounding box center [573, 395] width 175 height 22
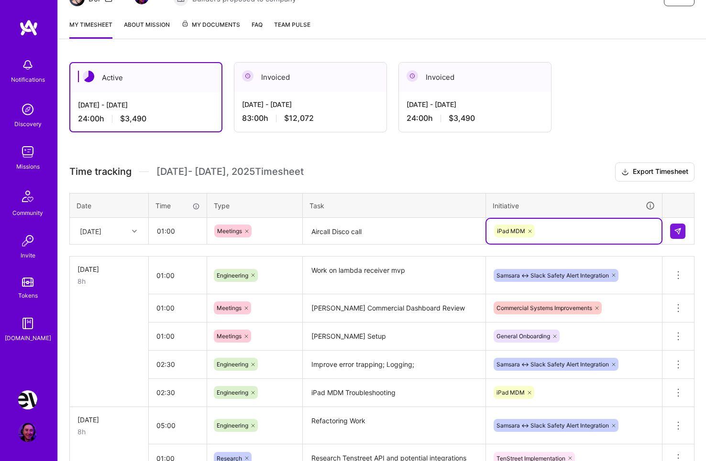
click at [689, 230] on td at bounding box center [678, 231] width 32 height 27
click at [686, 229] on td at bounding box center [678, 231] width 32 height 27
click at [680, 230] on img at bounding box center [678, 232] width 8 height 8
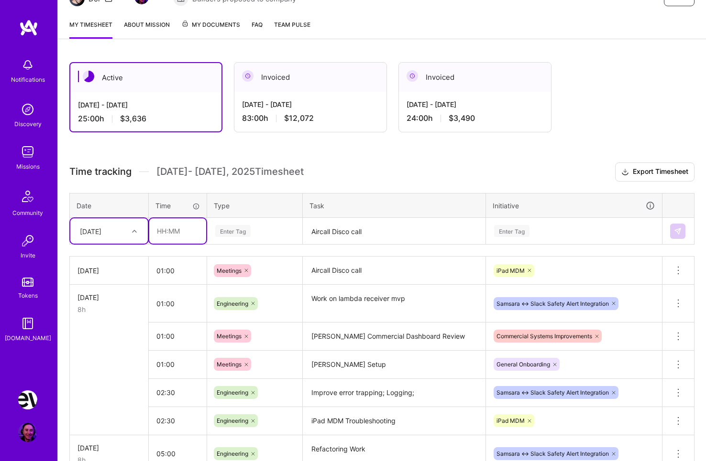
click at [164, 235] on input "text" at bounding box center [177, 230] width 57 height 25
type input "02:00"
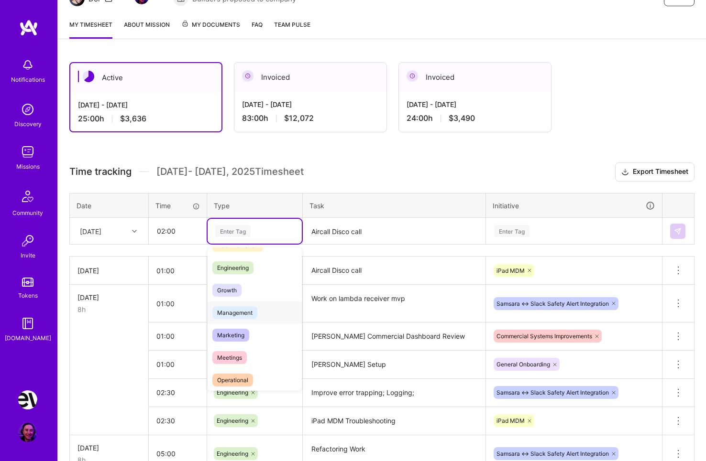
scroll to position [117, 0]
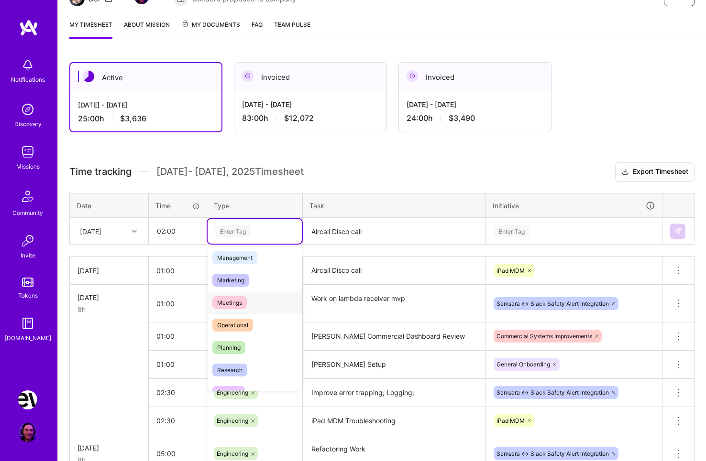
click at [243, 298] on span "Meetings" at bounding box center [229, 302] width 34 height 13
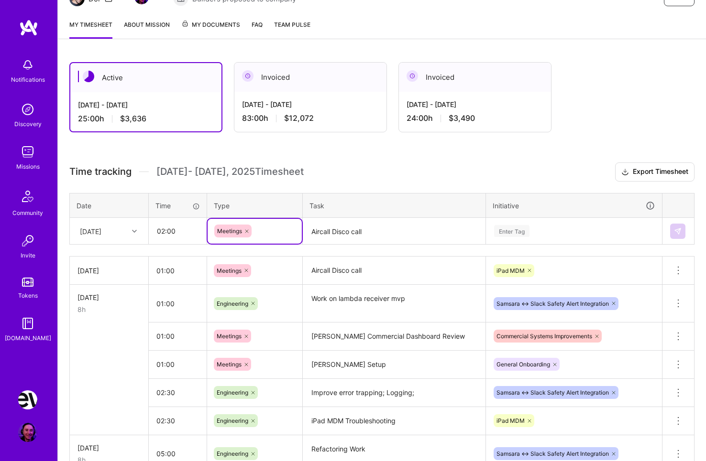
click at [341, 231] on textarea "Aircall Disco call" at bounding box center [394, 231] width 181 height 25
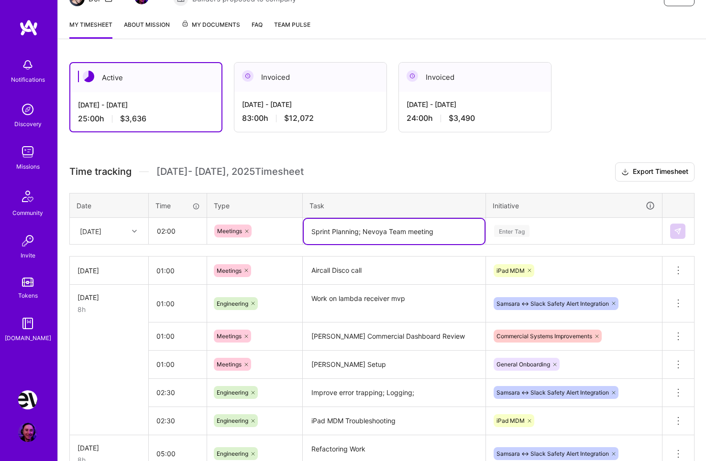
type textarea "Sprint Planning; Nevoya Team meeting"
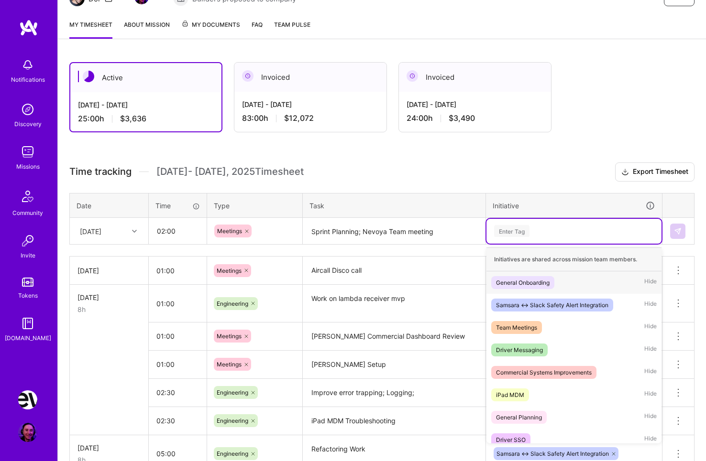
click at [512, 230] on div "Enter Tag" at bounding box center [511, 231] width 35 height 15
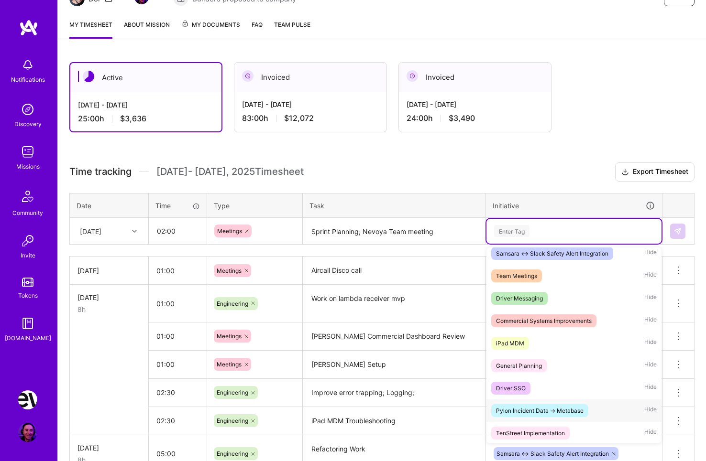
scroll to position [53, 0]
click at [550, 278] on div "Team Meetings Hide" at bounding box center [573, 275] width 175 height 22
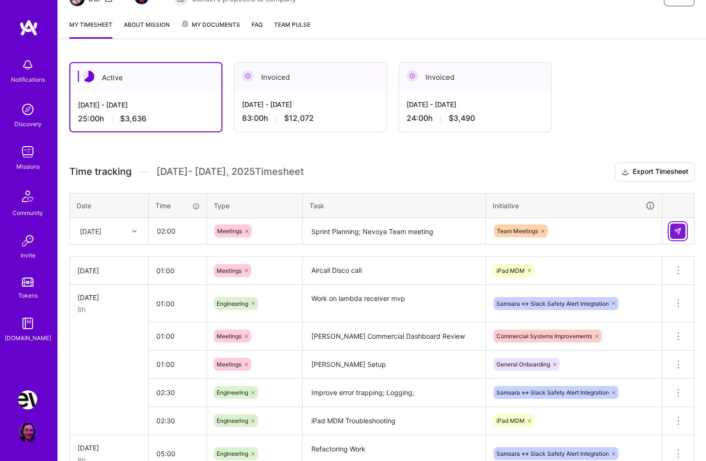
click at [676, 227] on button at bounding box center [677, 231] width 15 height 15
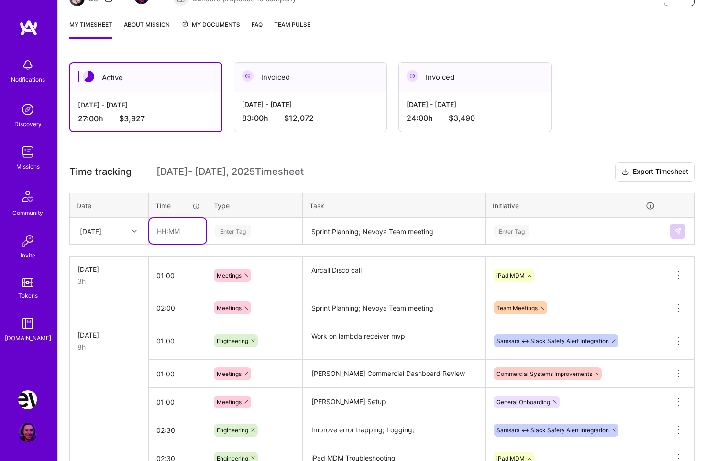
click at [182, 230] on input "text" at bounding box center [177, 230] width 57 height 25
type input "01:00"
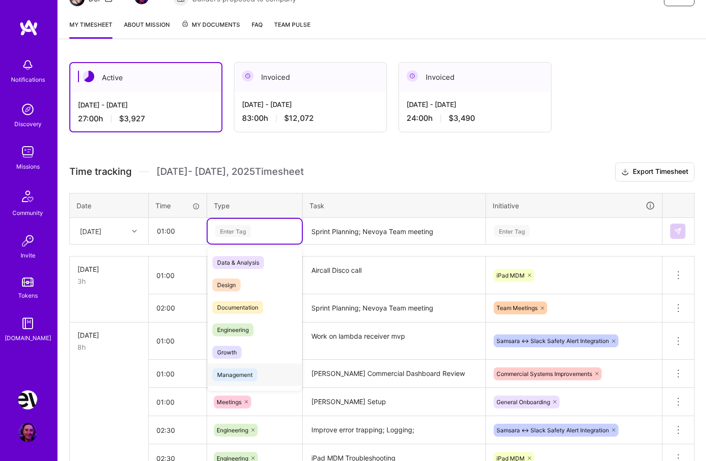
click at [245, 404] on icon at bounding box center [246, 402] width 6 height 6
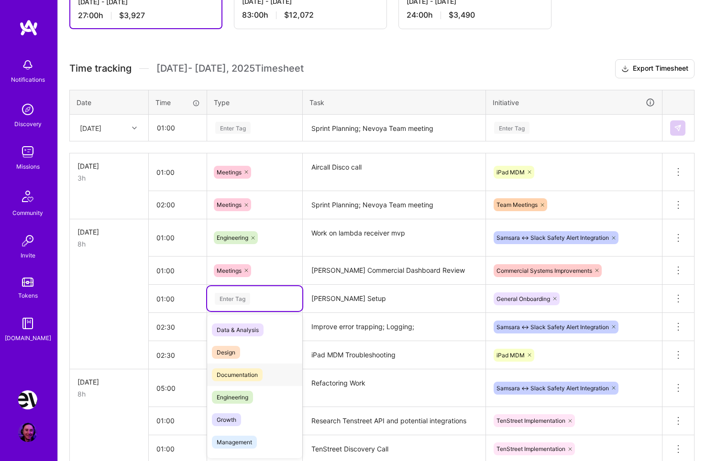
scroll to position [218, 0]
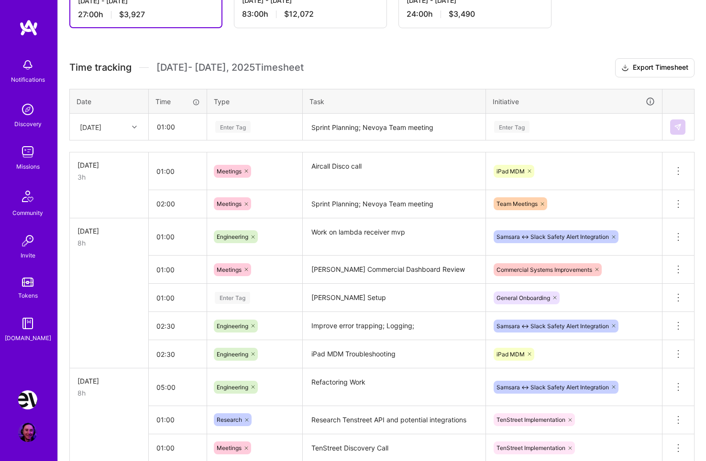
click at [234, 298] on div "Enter Tag" at bounding box center [232, 298] width 35 height 15
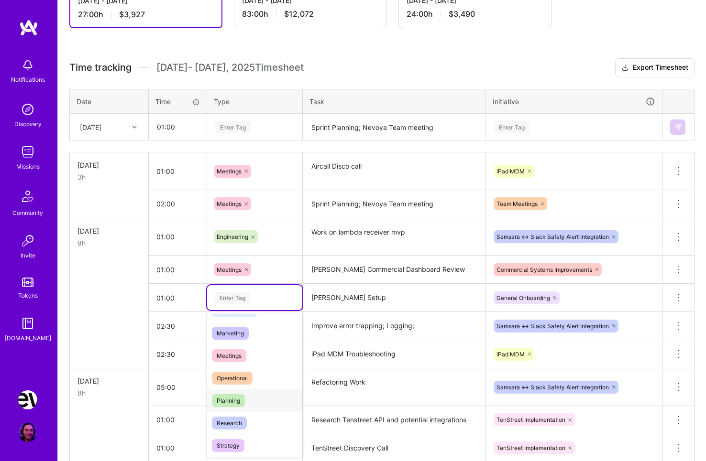
scroll to position [151, 0]
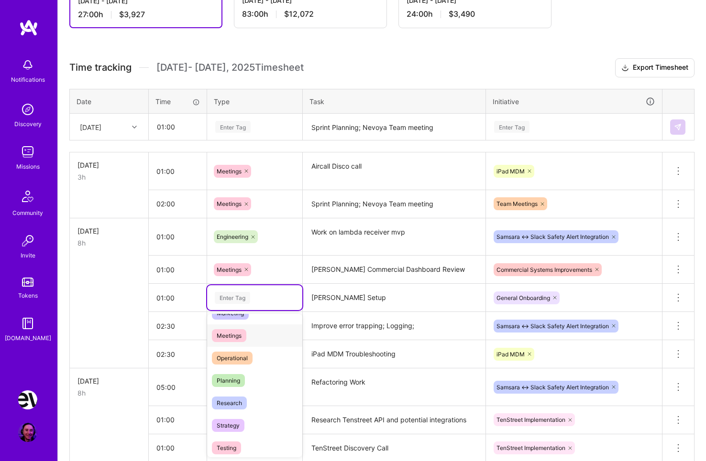
click at [240, 336] on span "Meetings" at bounding box center [229, 335] width 34 height 13
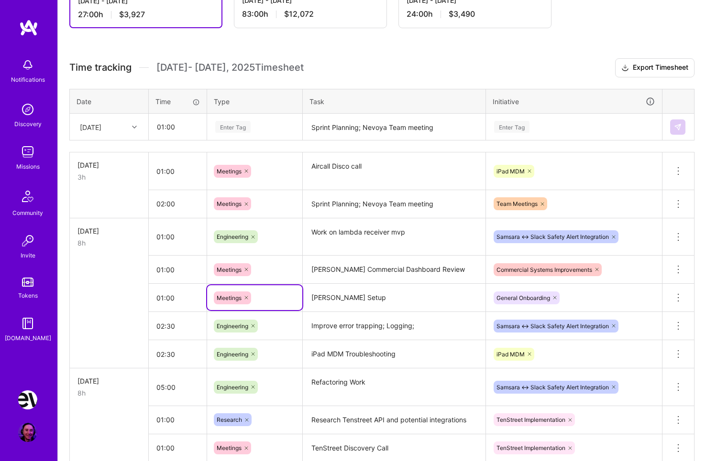
click at [247, 121] on div "Enter Tag" at bounding box center [232, 127] width 35 height 15
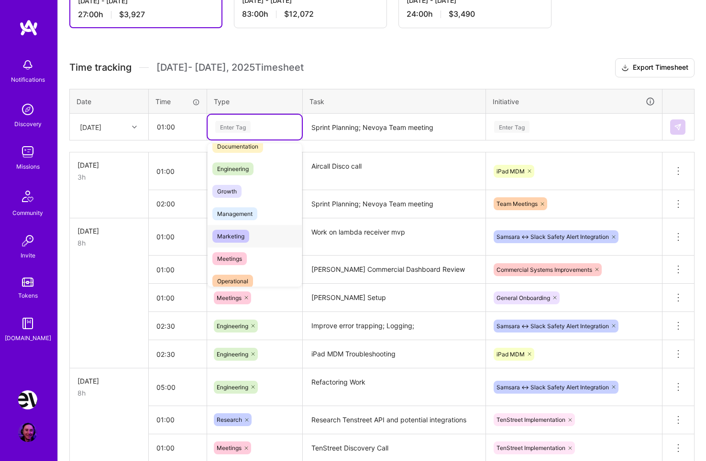
scroll to position [58, 0]
click at [244, 254] on span "Meetings" at bounding box center [229, 257] width 34 height 13
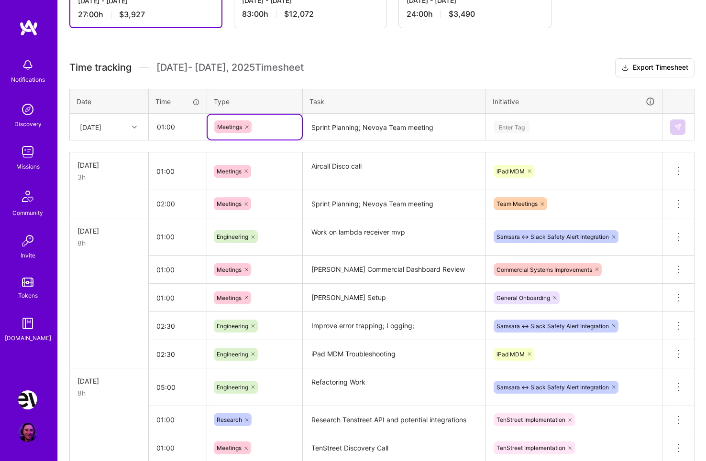
click at [354, 121] on textarea "Sprint Planning; Nevoya Team meeting" at bounding box center [394, 127] width 181 height 25
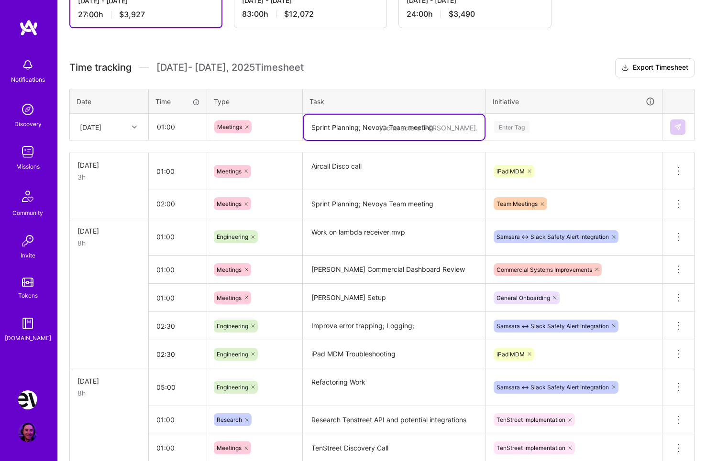
click at [374, 127] on textarea "Sprint Planning; Nevoya Team meeting" at bounding box center [394, 127] width 181 height 25
type textarea "Planning & Customer Success"
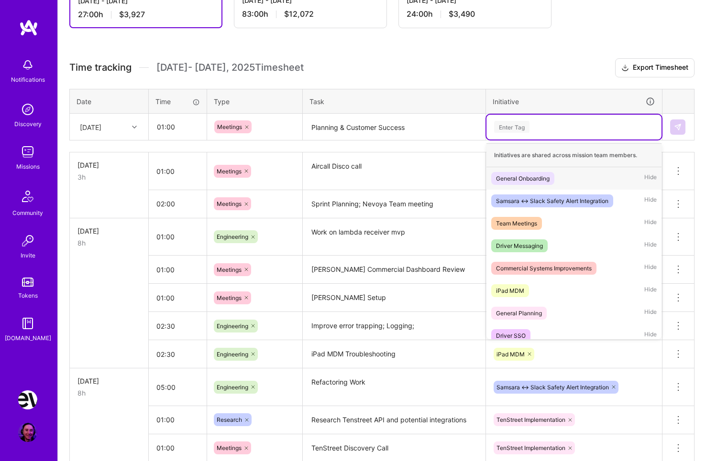
click at [538, 126] on div "Enter Tag" at bounding box center [574, 127] width 162 height 12
click at [555, 262] on span "Commercial Systems Improvements" at bounding box center [543, 268] width 105 height 13
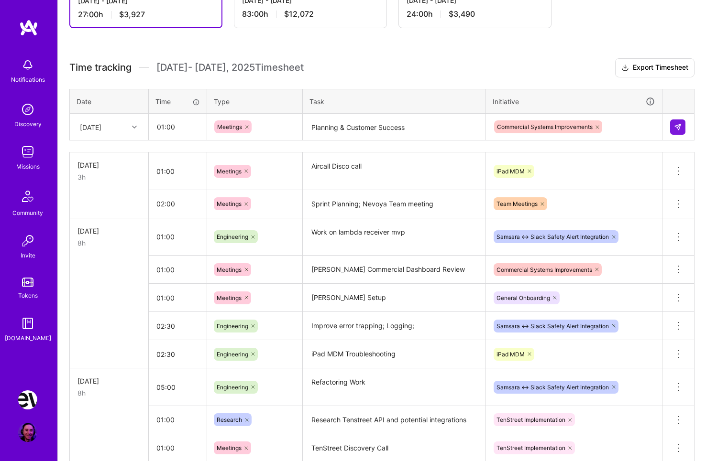
click at [678, 135] on td at bounding box center [678, 127] width 32 height 27
click at [675, 131] on img at bounding box center [678, 127] width 8 height 8
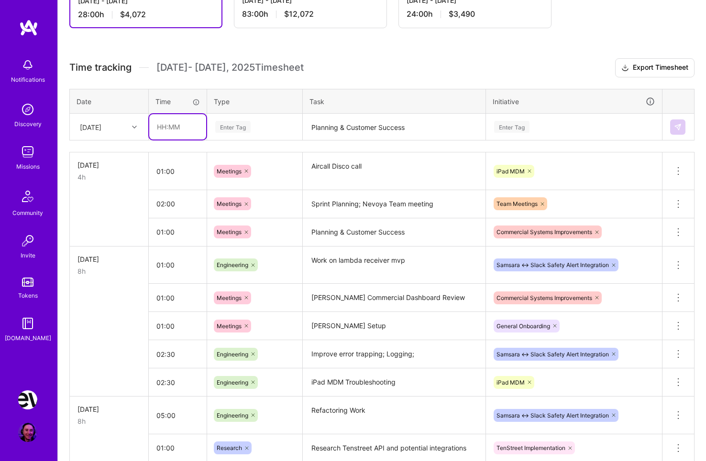
click at [174, 129] on input "text" at bounding box center [177, 126] width 57 height 25
type input "04:00"
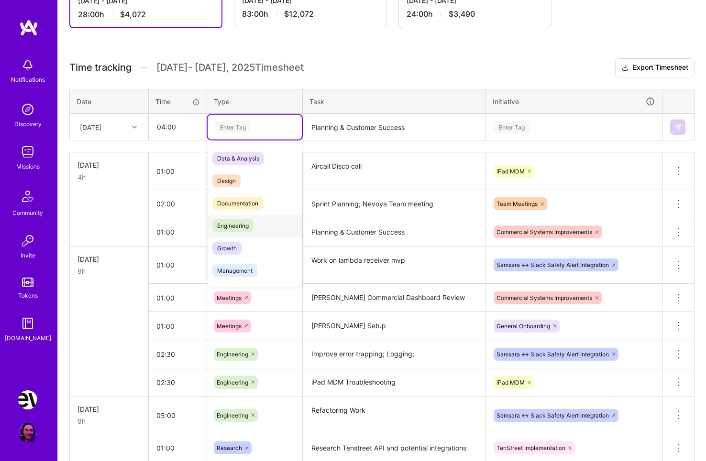
click at [246, 228] on span "Engineering" at bounding box center [232, 225] width 41 height 13
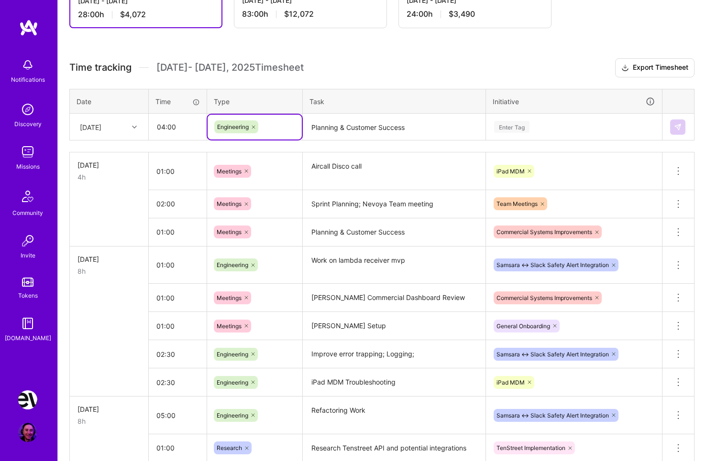
click at [338, 128] on textarea "Planning & Customer Success" at bounding box center [394, 127] width 181 height 25
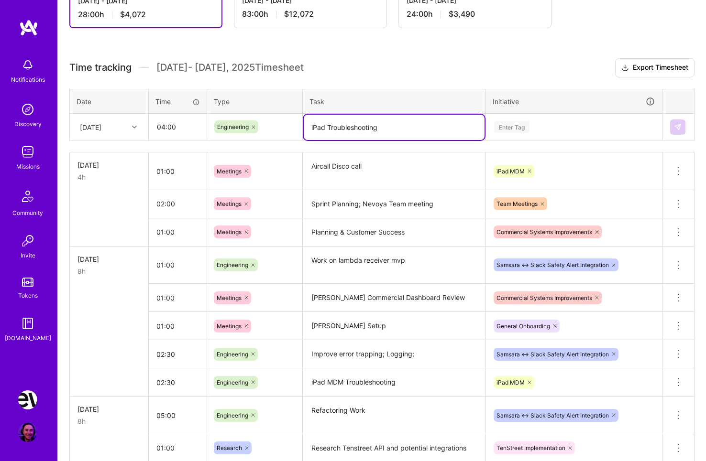
type textarea "iPad Troubleshooting"
click at [516, 126] on div "Enter Tag" at bounding box center [511, 127] width 35 height 15
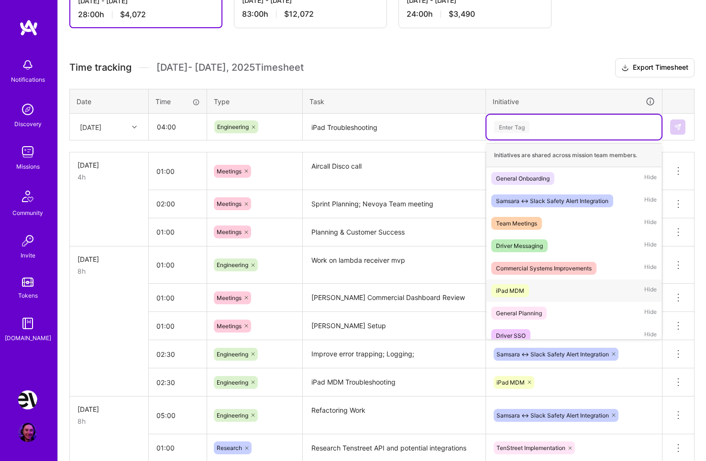
click at [510, 291] on div "iPad MDM" at bounding box center [510, 291] width 28 height 10
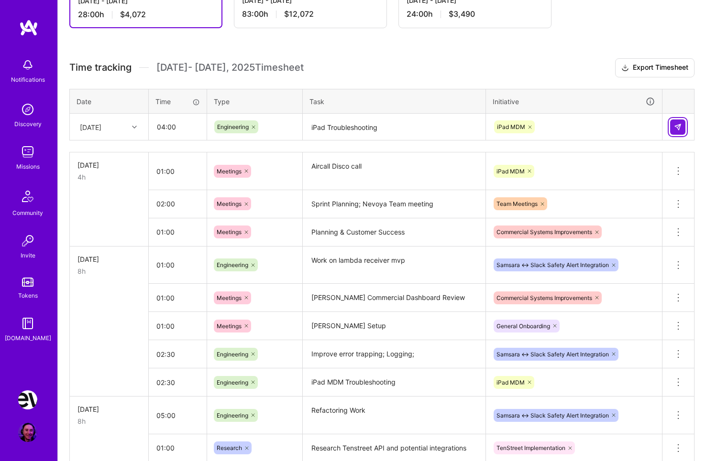
click at [682, 125] on button at bounding box center [677, 127] width 15 height 15
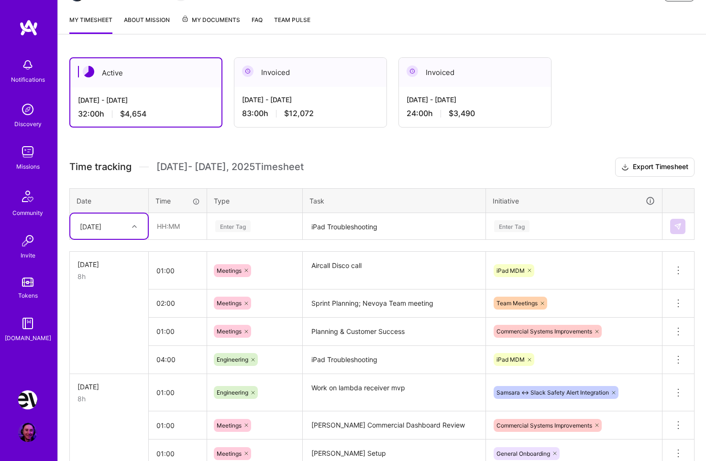
scroll to position [0, 0]
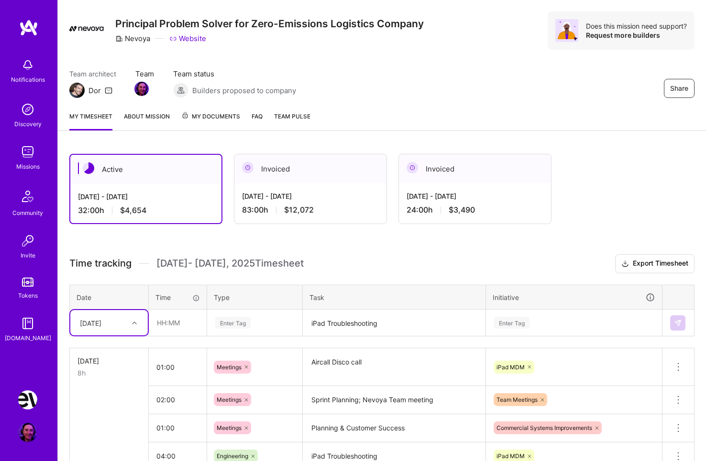
click at [130, 336] on div "option [DATE], selected. Select is focused ,type to refine list, press Down to …" at bounding box center [108, 322] width 77 height 25
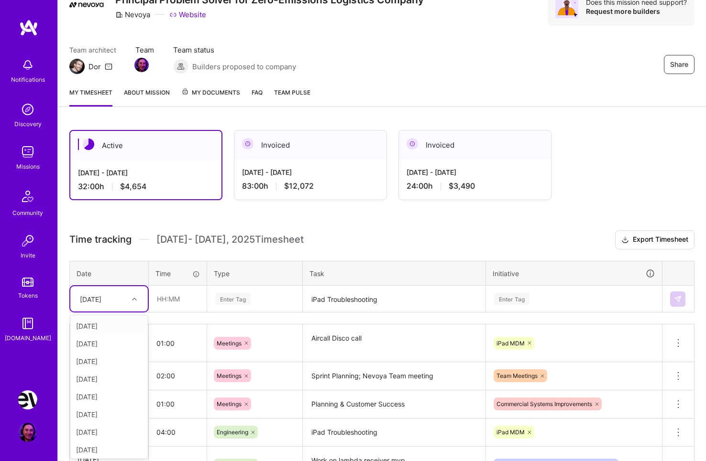
scroll to position [47, 0]
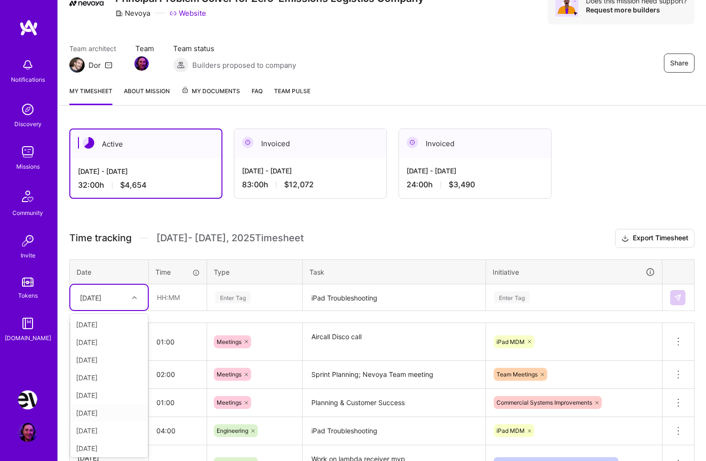
click at [113, 410] on div "[DATE]" at bounding box center [108, 413] width 77 height 18
click at [101, 299] on div "[DATE]" at bounding box center [91, 298] width 22 height 10
click at [122, 294] on div "[DATE]" at bounding box center [101, 298] width 53 height 16
click at [174, 294] on input "text" at bounding box center [177, 297] width 57 height 25
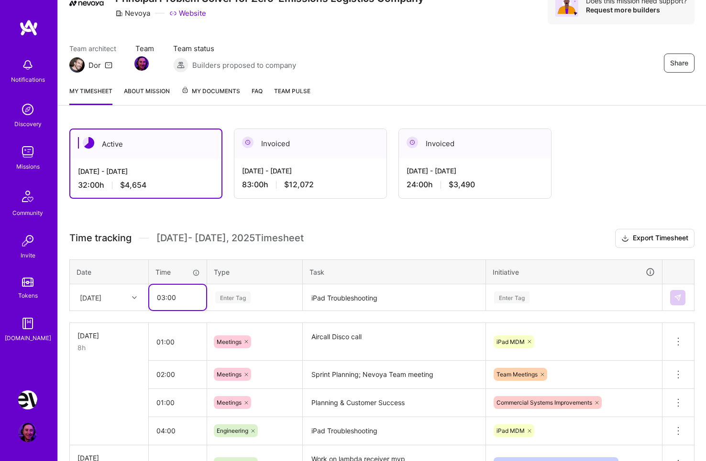
type input "03:00"
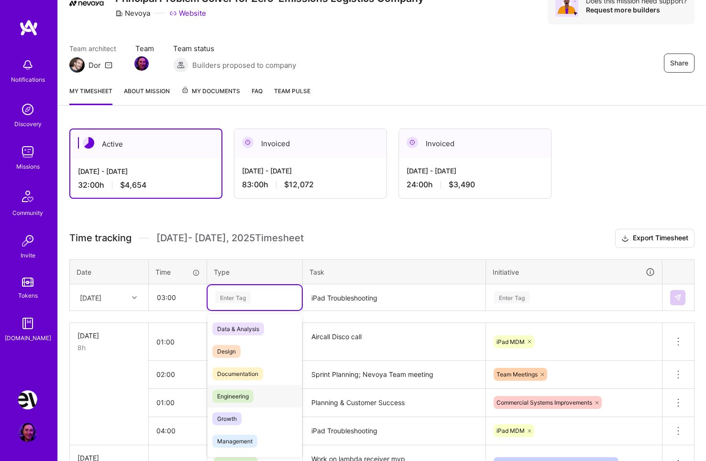
click at [238, 393] on span "Engineering" at bounding box center [232, 396] width 41 height 13
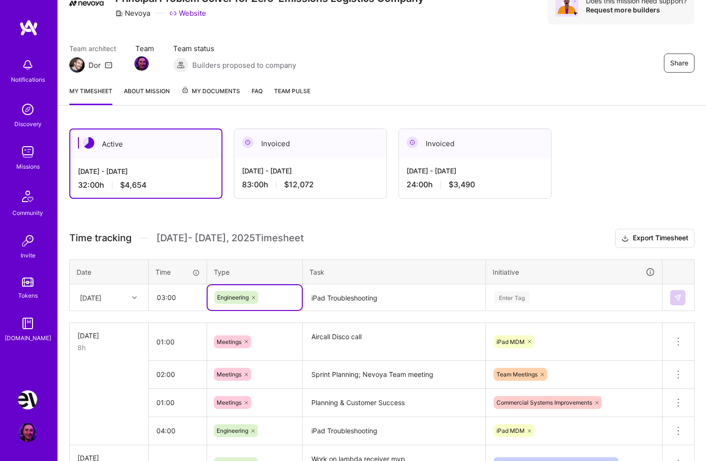
click at [333, 300] on textarea "iPad Troubleshooting" at bounding box center [394, 297] width 181 height 25
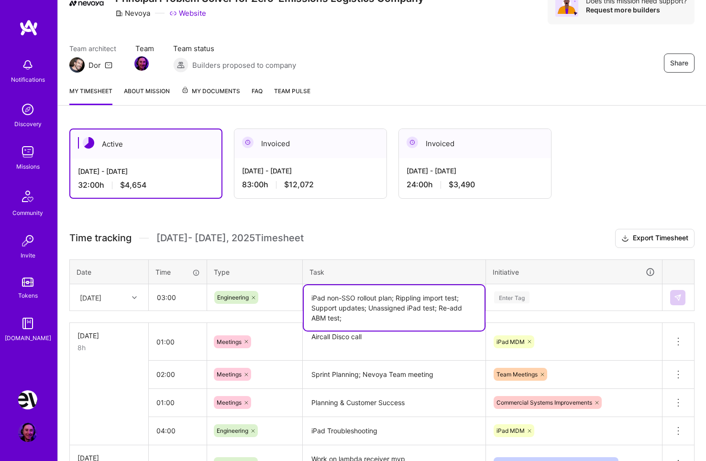
type textarea "iPad non-SSO rollout plan; Rippling import test; Support updates; Unassigned iP…"
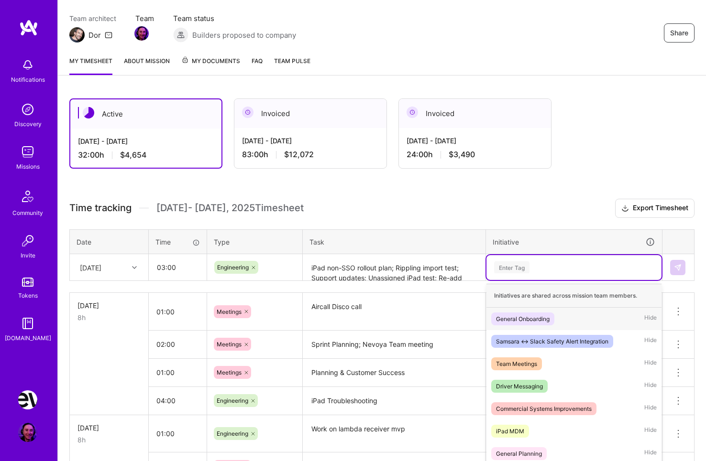
click at [516, 280] on div "option iPad MDM, selected. option General Onboarding focused, 1 of 10. 10 resul…" at bounding box center [573, 267] width 175 height 25
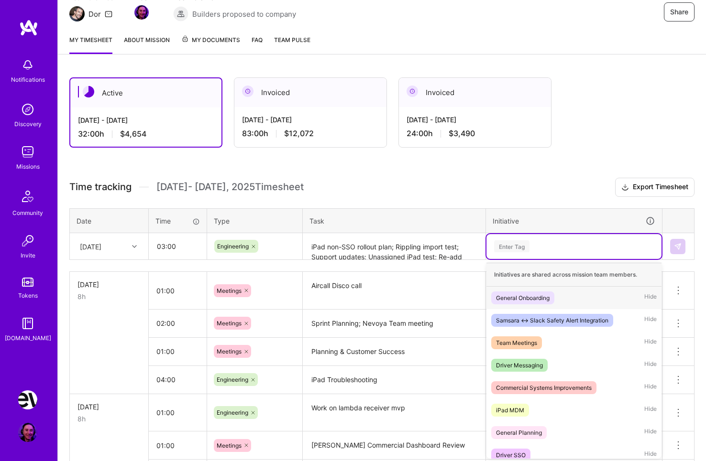
scroll to position [99, 0]
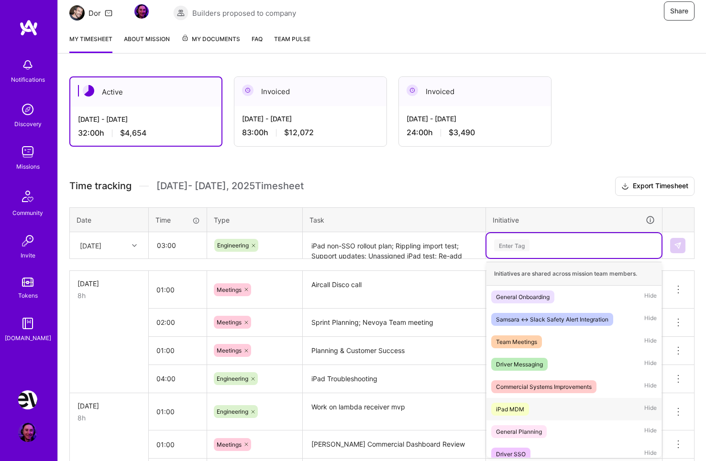
click at [528, 409] on span "iPad MDM" at bounding box center [510, 409] width 38 height 13
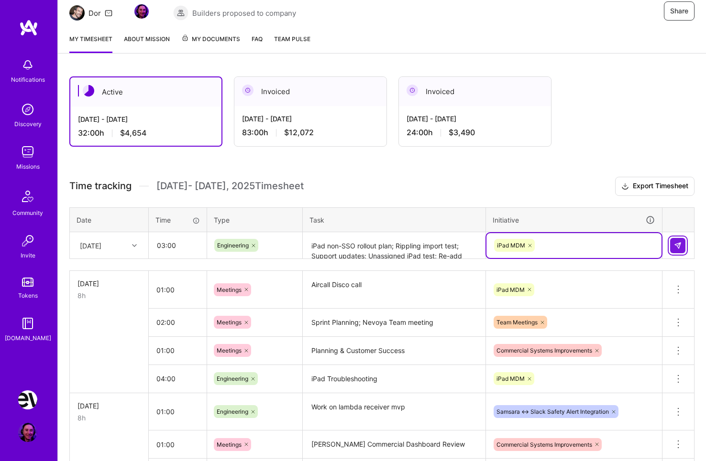
click at [681, 245] on img at bounding box center [678, 246] width 8 height 8
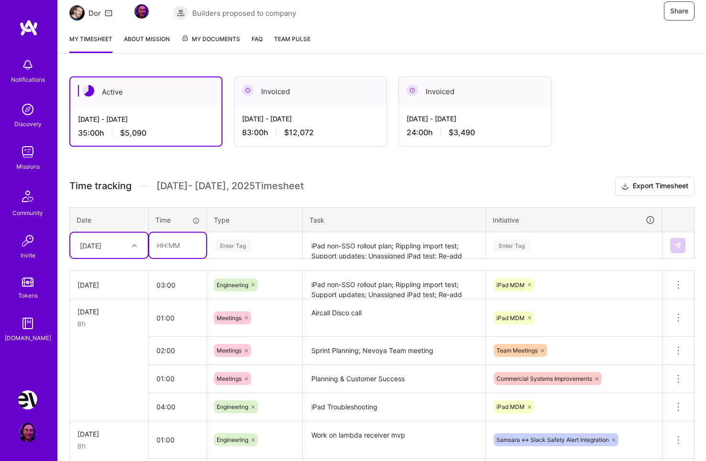
click at [164, 245] on input "text" at bounding box center [177, 245] width 57 height 25
click at [182, 244] on input "text" at bounding box center [177, 245] width 57 height 25
type input "02:00"
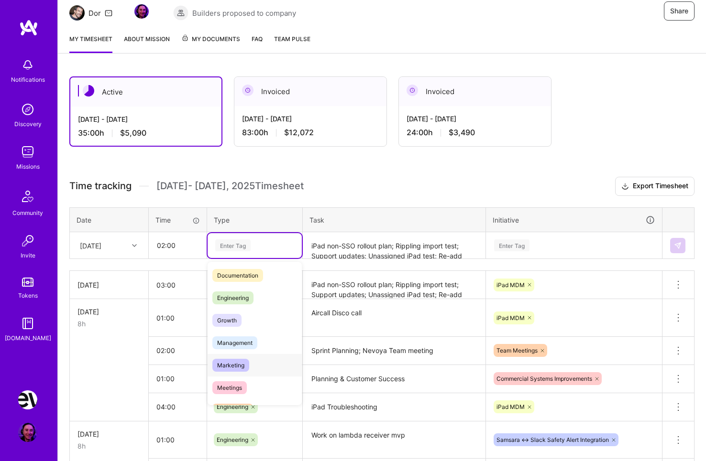
scroll to position [50, 0]
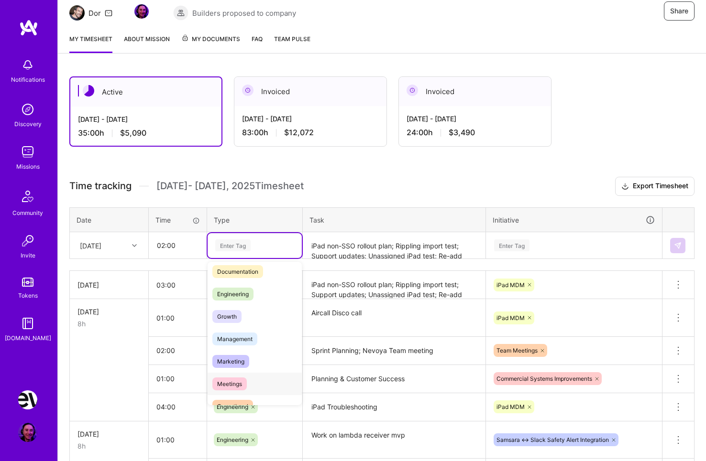
click at [242, 381] on span "Meetings" at bounding box center [229, 384] width 34 height 13
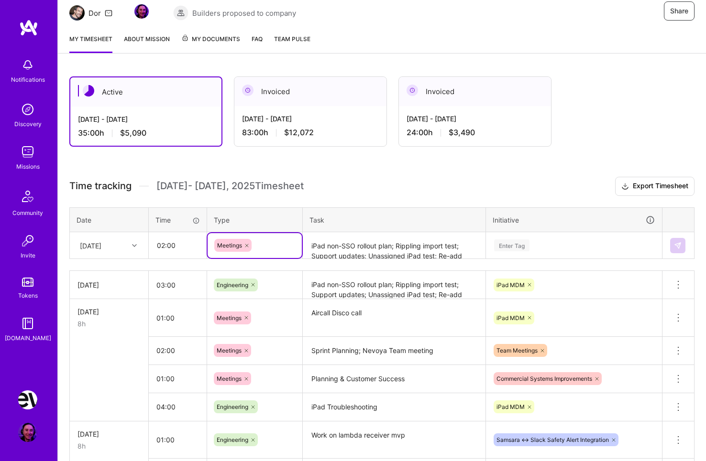
click at [356, 248] on textarea "iPad non-SSO rollout plan; Rippling import test; Support updates; Unassigned iP…" at bounding box center [394, 245] width 181 height 25
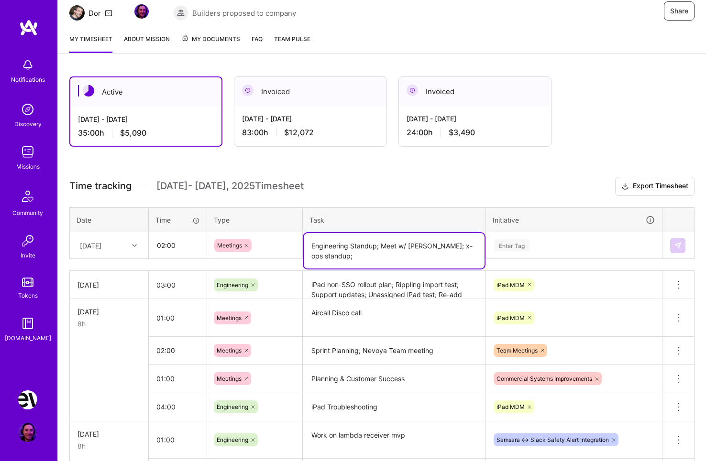
type textarea "Engineering Standup; Meet w/ [PERSON_NAME]; x-ops standup;"
click at [533, 241] on div "Enter Tag" at bounding box center [574, 246] width 162 height 12
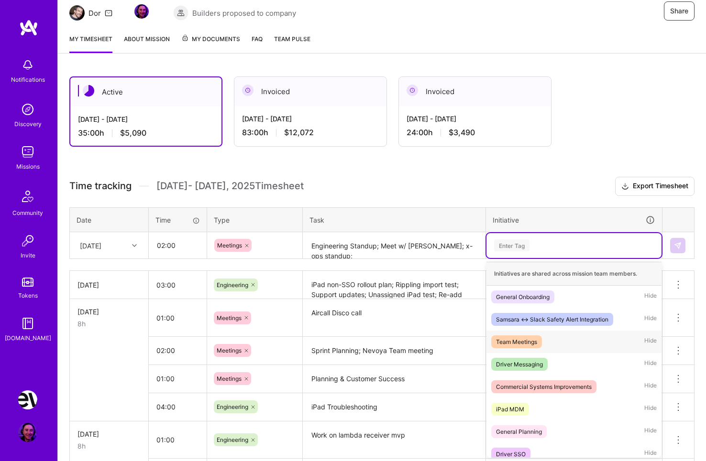
click at [535, 344] on div "Team Meetings" at bounding box center [516, 342] width 41 height 10
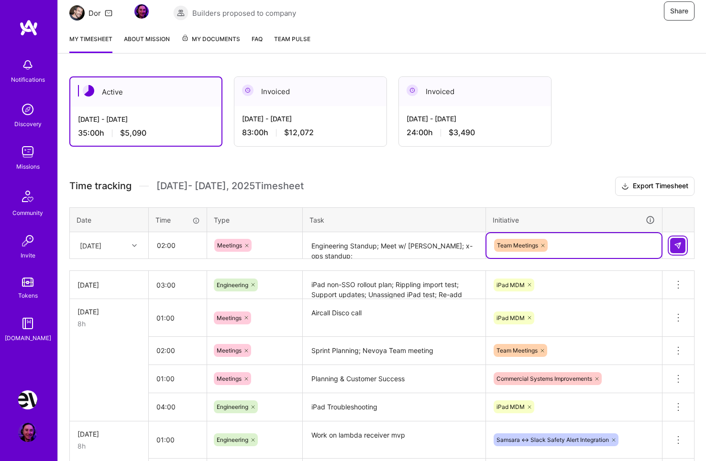
click at [675, 244] on img at bounding box center [678, 246] width 8 height 8
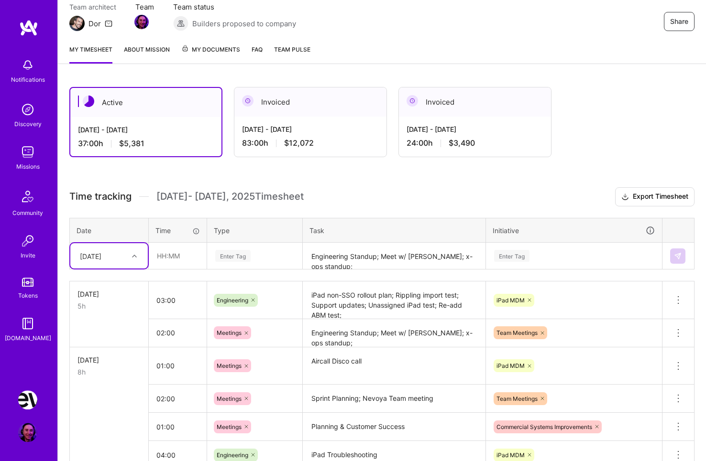
scroll to position [84, 0]
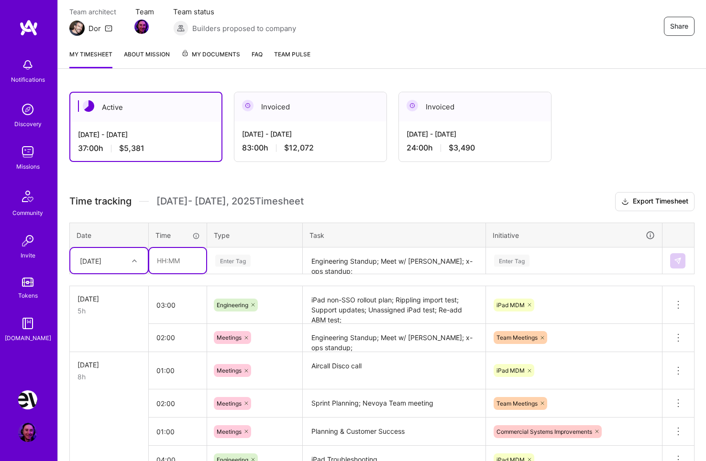
click at [177, 262] on input "text" at bounding box center [177, 260] width 57 height 25
type input "01:30"
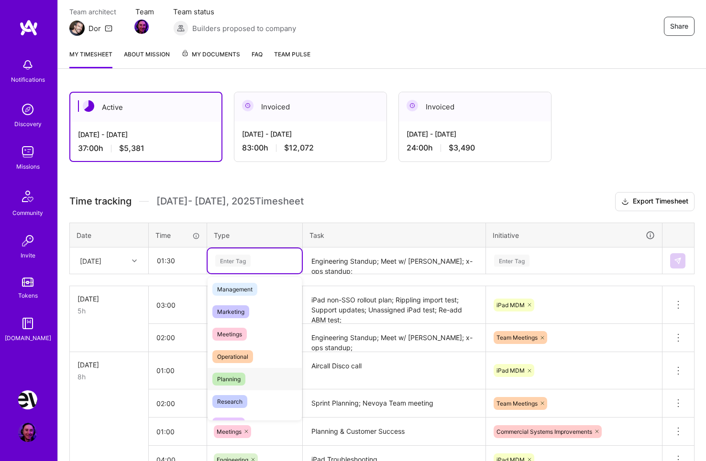
scroll to position [125, 0]
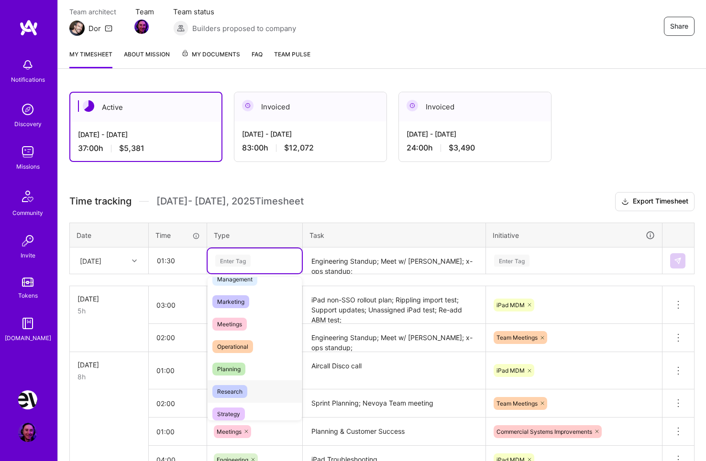
click at [247, 391] on span "Research" at bounding box center [229, 391] width 35 height 13
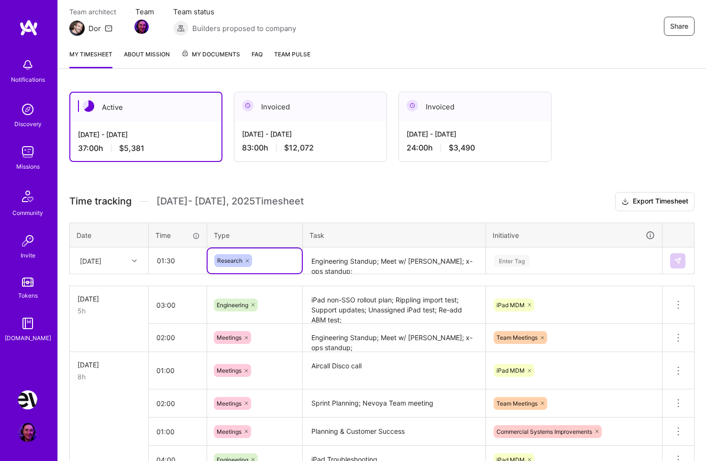
click at [368, 265] on textarea "Engineering Standup; Meet w/ [PERSON_NAME]; x-ops standup;" at bounding box center [394, 261] width 181 height 25
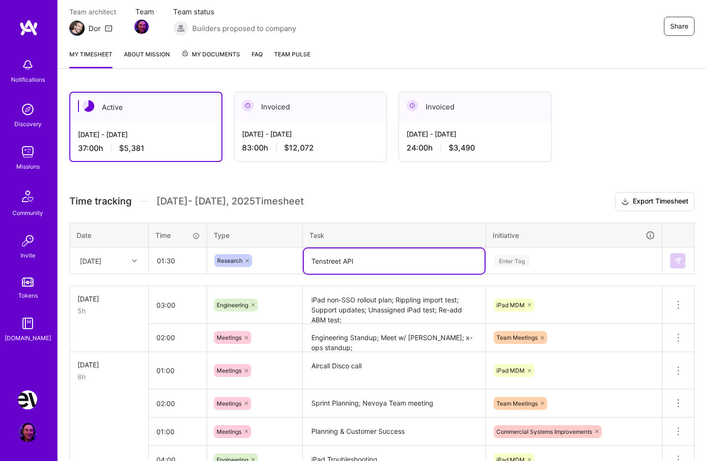
type textarea "Tenstreet API"
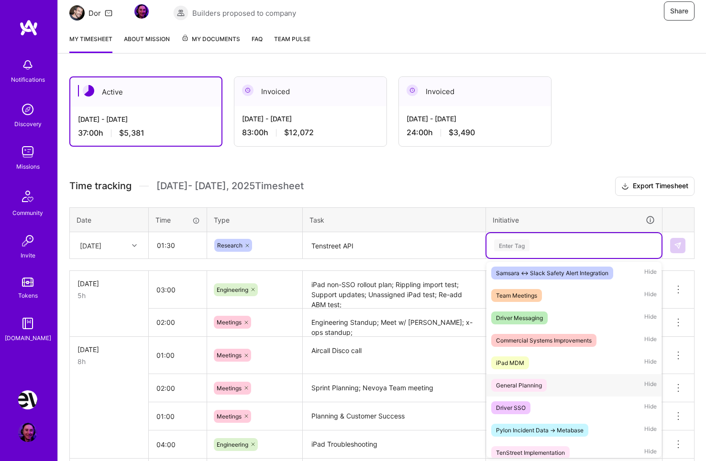
scroll to position [53, 0]
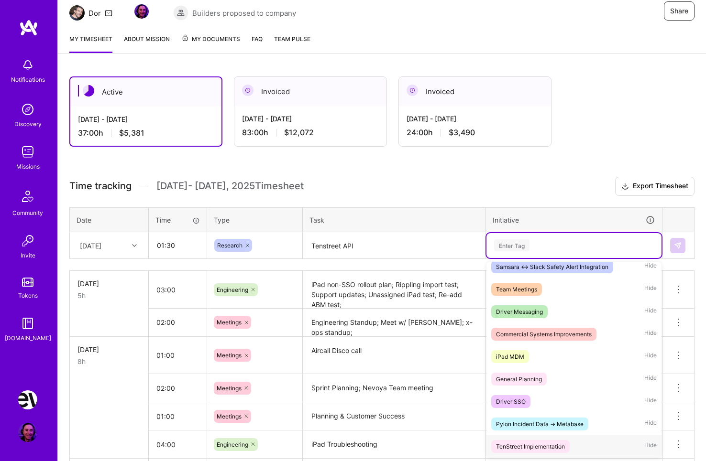
click at [569, 449] on div "TenStreet Implementation Hide" at bounding box center [573, 446] width 175 height 22
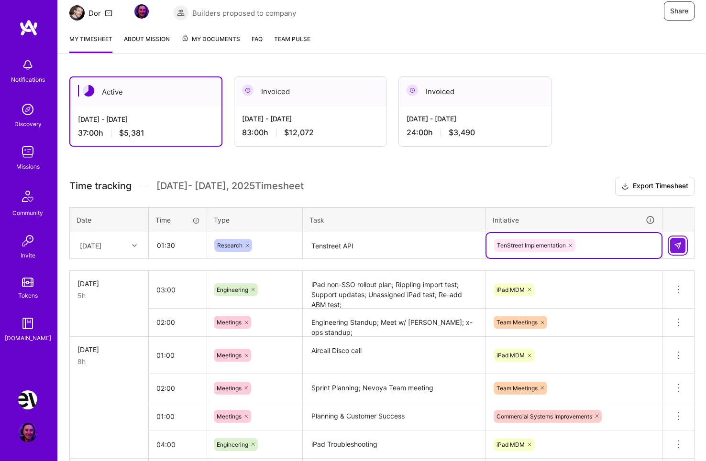
click at [679, 245] on img at bounding box center [678, 246] width 8 height 8
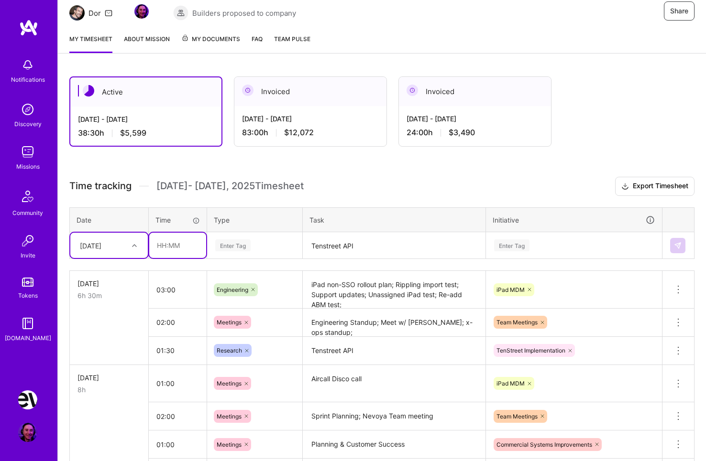
click at [187, 250] on input "text" at bounding box center [177, 245] width 57 height 25
type input "01:30"
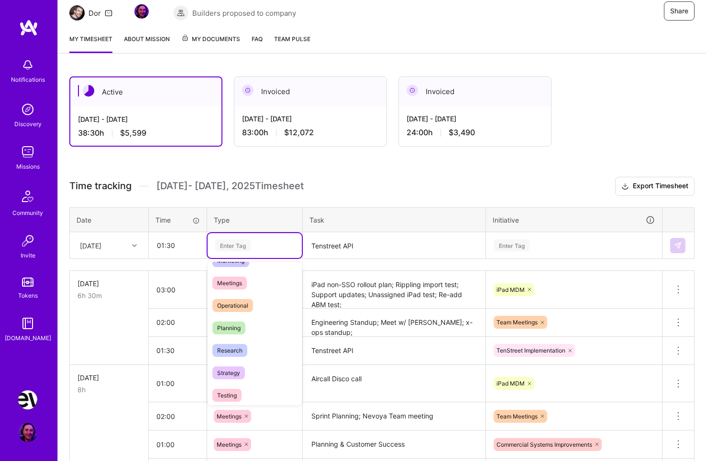
scroll to position [144, 0]
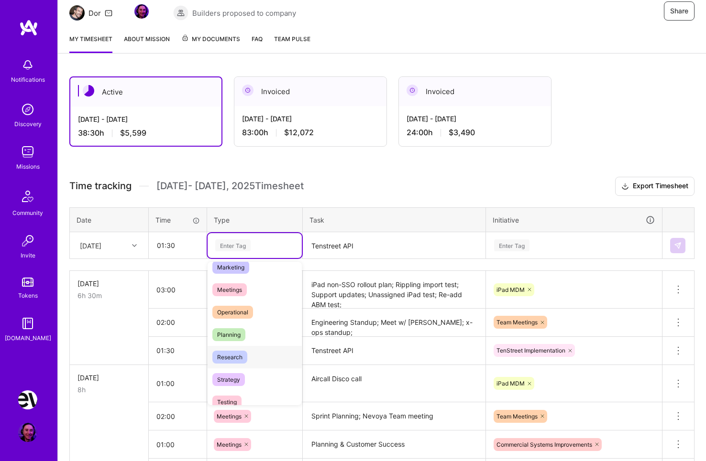
click at [229, 356] on span "Research" at bounding box center [229, 357] width 35 height 13
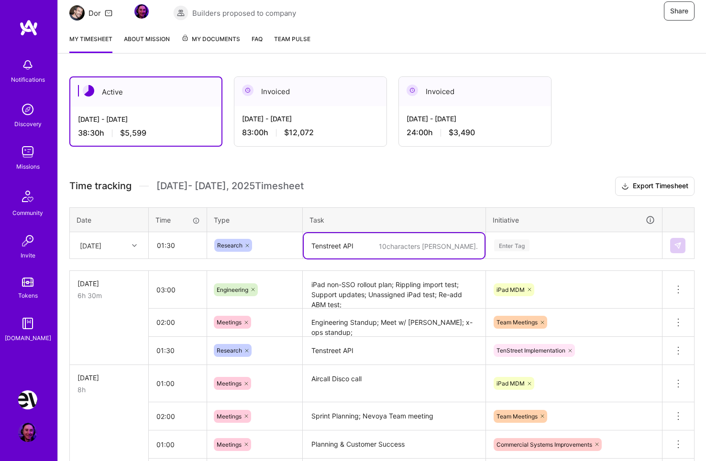
click at [341, 241] on textarea "Tenstreet API" at bounding box center [394, 245] width 181 height 25
type textarea "Understanding Metabase Setup"
click at [533, 241] on div "Enter Tag" at bounding box center [574, 246] width 162 height 12
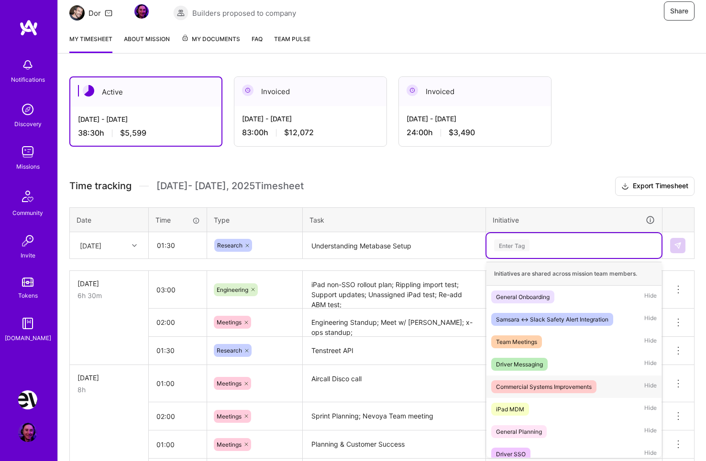
click at [581, 385] on div "Commercial Systems Improvements" at bounding box center [544, 387] width 96 height 10
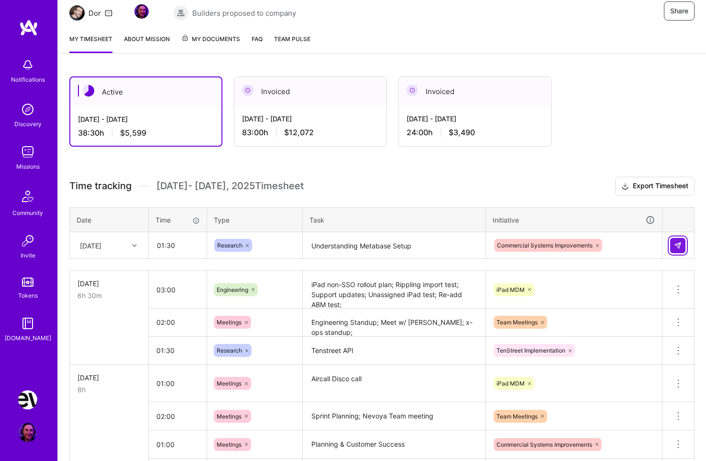
click at [677, 241] on button at bounding box center [677, 245] width 15 height 15
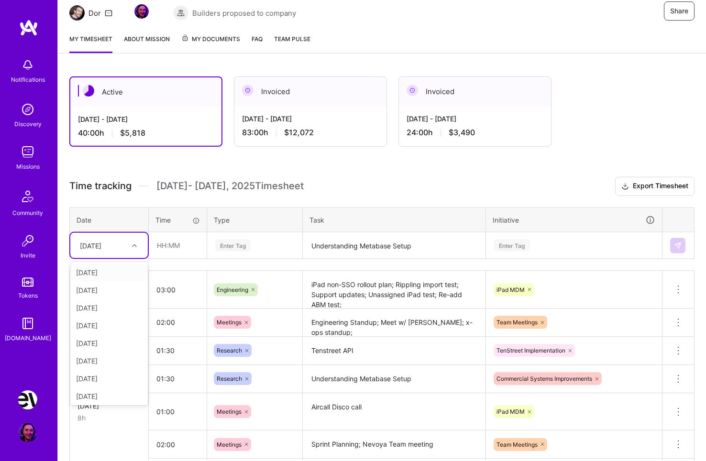
click at [124, 247] on div "[DATE]" at bounding box center [101, 246] width 53 height 16
click at [113, 377] on div "[DATE]" at bounding box center [108, 379] width 77 height 18
click at [186, 251] on input "text" at bounding box center [177, 245] width 57 height 25
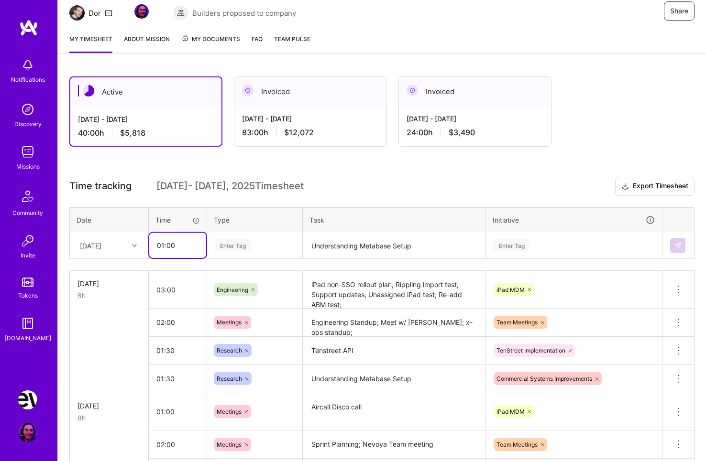
type input "01:00"
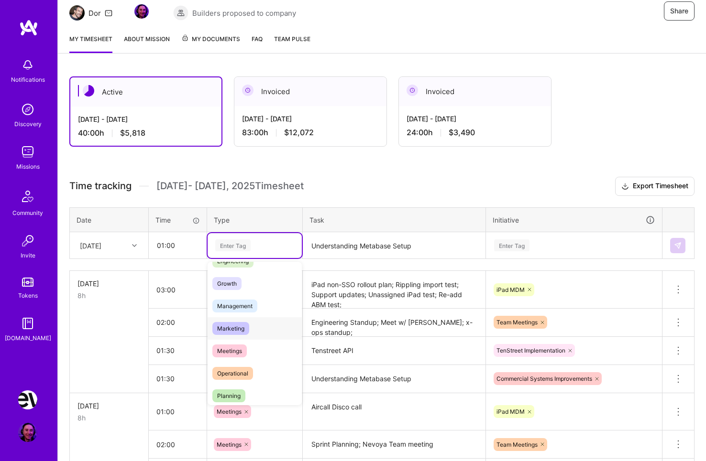
scroll to position [84, 0]
click at [247, 347] on div "Meetings" at bounding box center [254, 350] width 94 height 22
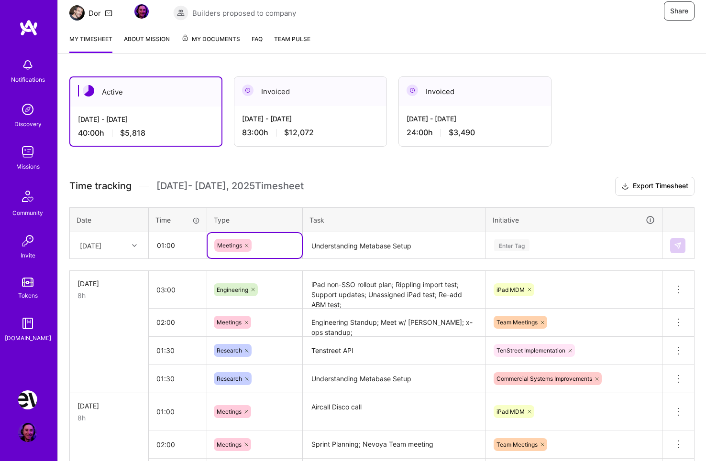
click at [370, 250] on textarea "Understanding Metabase Setup" at bounding box center [394, 245] width 181 height 25
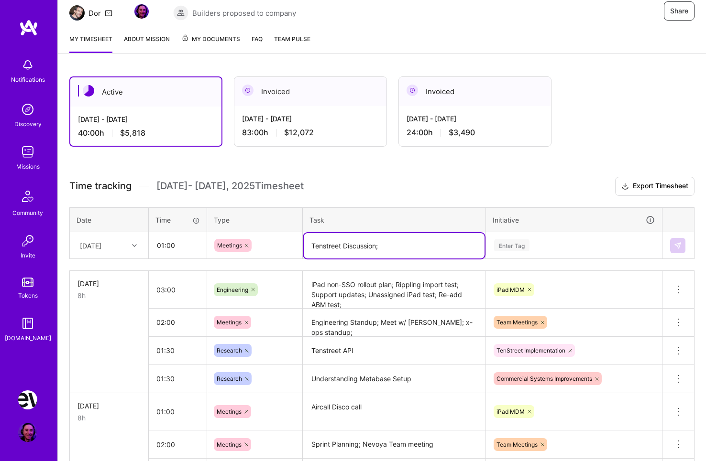
type textarea "Tenstreet Discussion;"
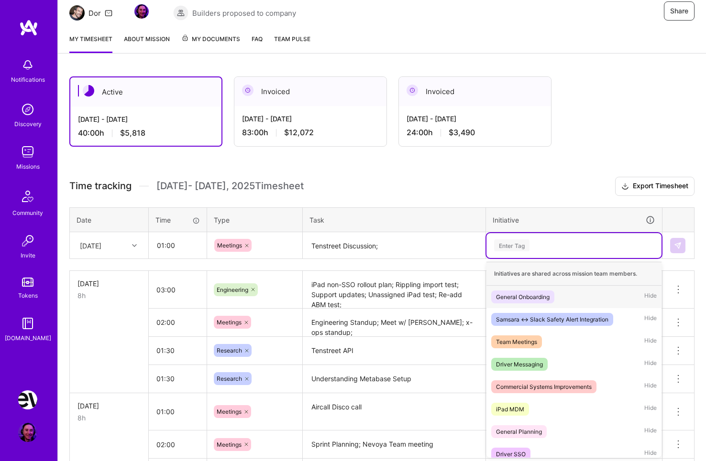
click at [540, 248] on div "Enter Tag" at bounding box center [574, 246] width 162 height 12
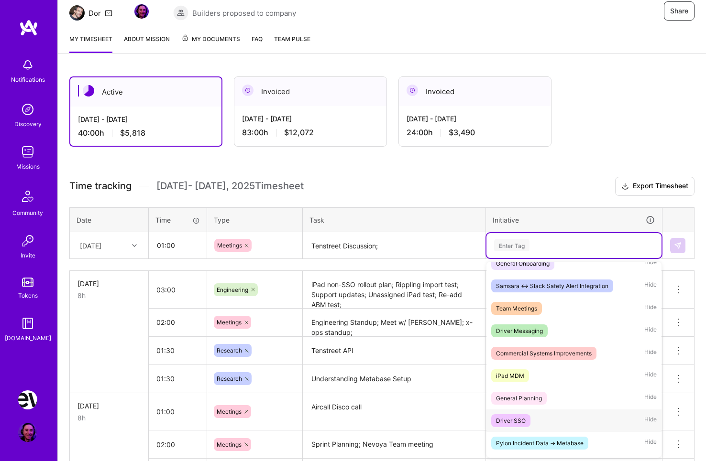
scroll to position [53, 0]
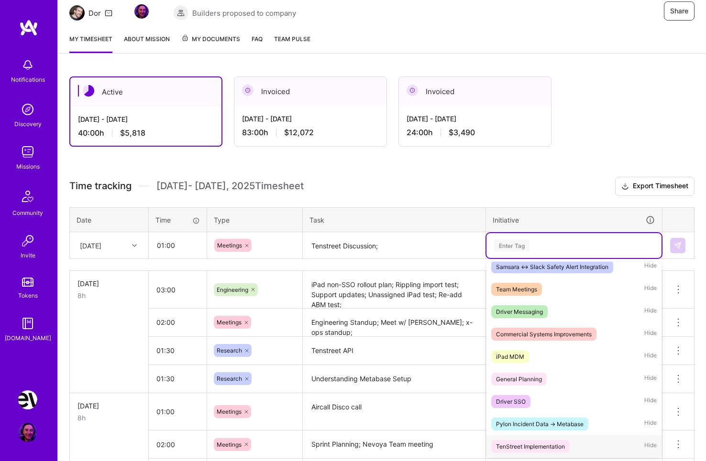
click at [567, 441] on span "TenStreet Implementation" at bounding box center [530, 446] width 78 height 13
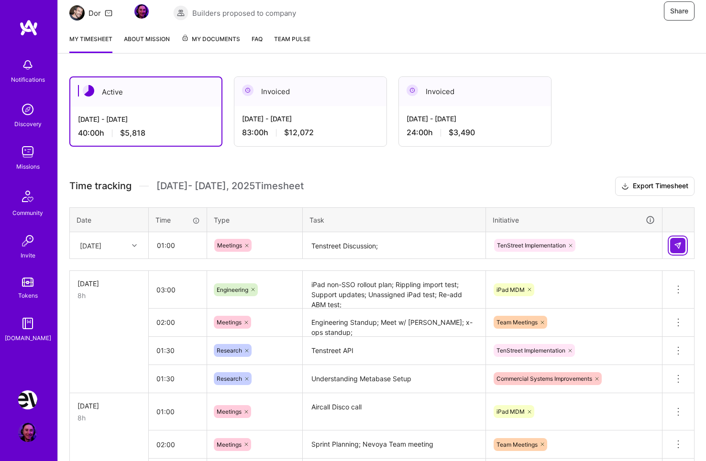
click at [675, 246] on img at bounding box center [678, 246] width 8 height 8
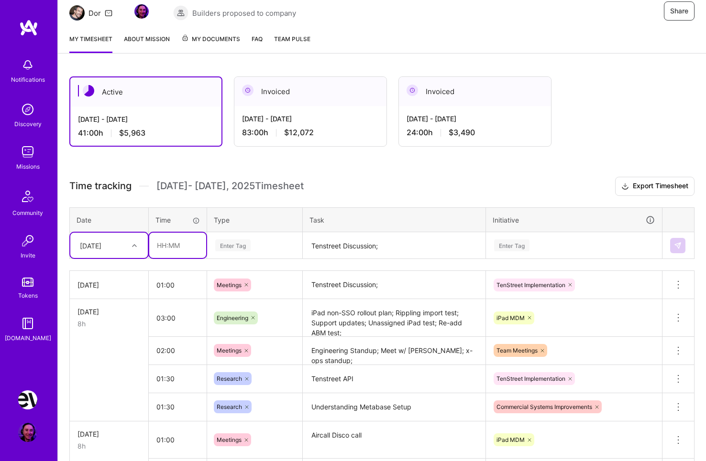
click at [180, 244] on input "text" at bounding box center [177, 245] width 57 height 25
type input "00:30"
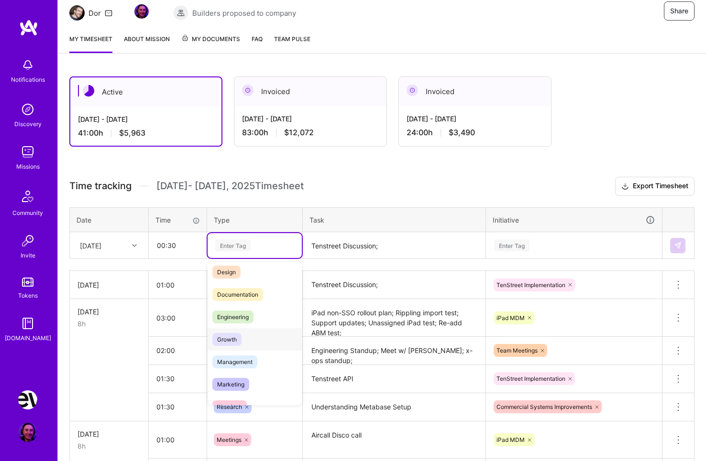
scroll to position [33, 0]
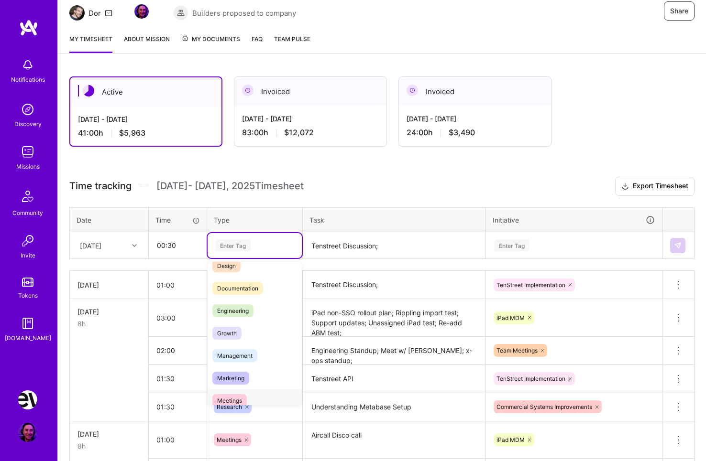
click at [256, 394] on div "Meetings" at bounding box center [254, 401] width 94 height 22
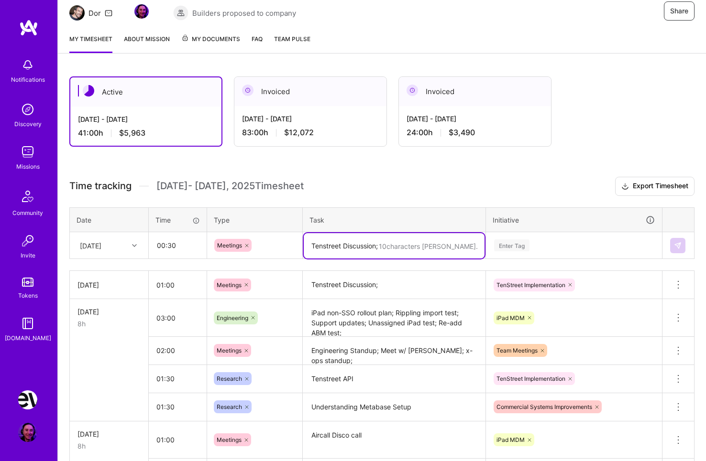
click at [343, 242] on textarea "Tenstreet Discussion;" at bounding box center [394, 245] width 181 height 25
type textarea "Engineering Standup"
click at [526, 242] on div "Enter Tag" at bounding box center [511, 245] width 35 height 15
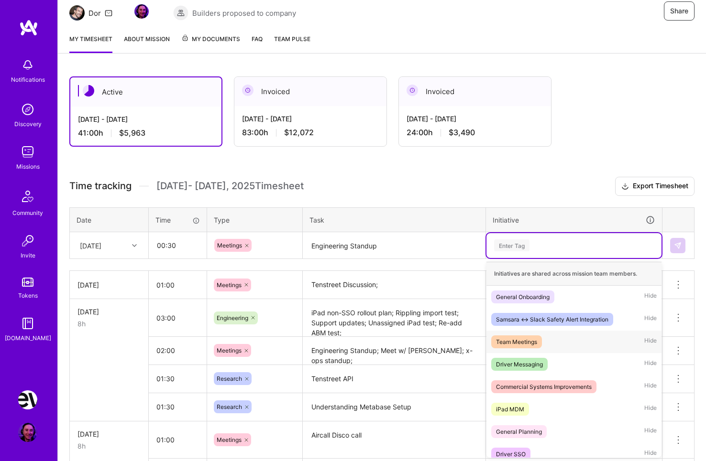
click at [526, 344] on div "Team Meetings" at bounding box center [516, 342] width 41 height 10
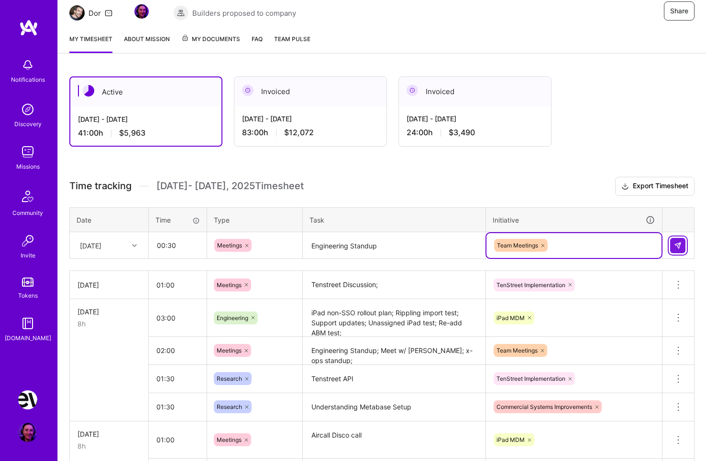
click at [677, 244] on img at bounding box center [678, 246] width 8 height 8
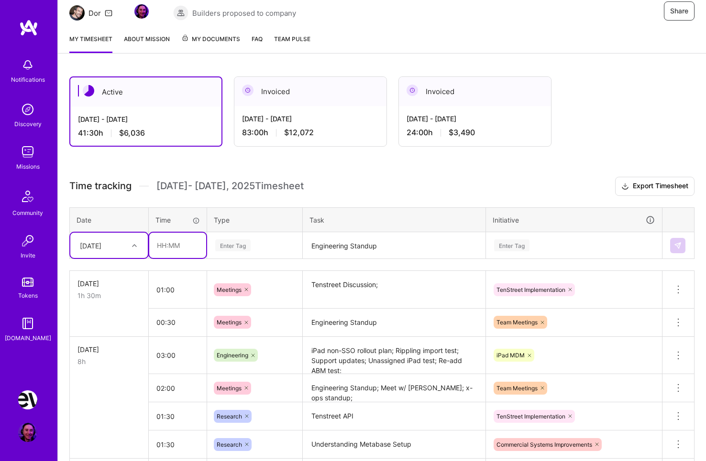
click at [166, 241] on input "text" at bounding box center [177, 245] width 57 height 25
type input "02:00"
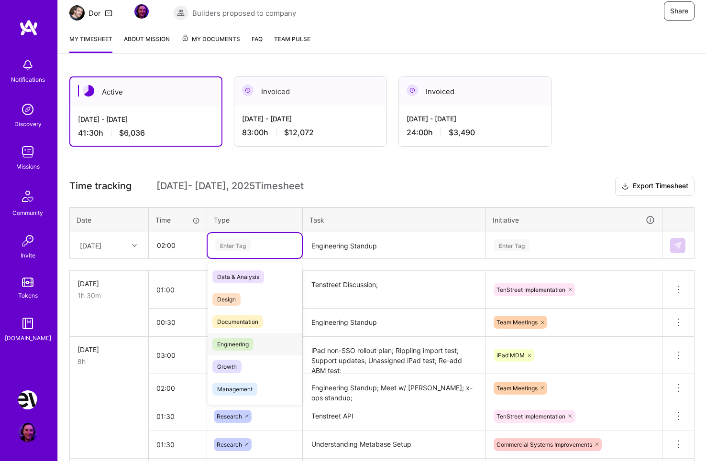
click at [248, 343] on span "Engineering" at bounding box center [232, 344] width 41 height 13
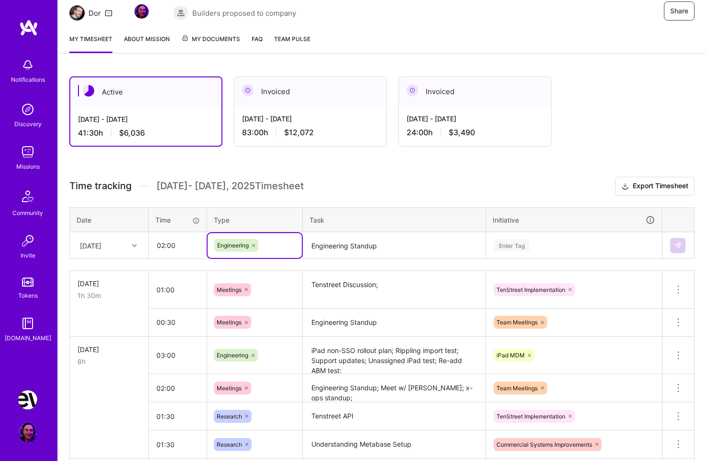
click at [345, 249] on textarea "Engineering Standup" at bounding box center [394, 245] width 181 height 25
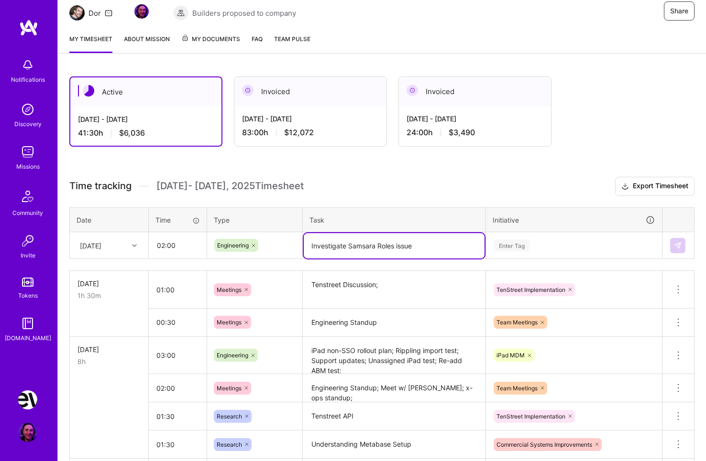
type textarea "Investigate Samsara Roles issue"
click at [508, 244] on div "Enter Tag" at bounding box center [511, 245] width 35 height 15
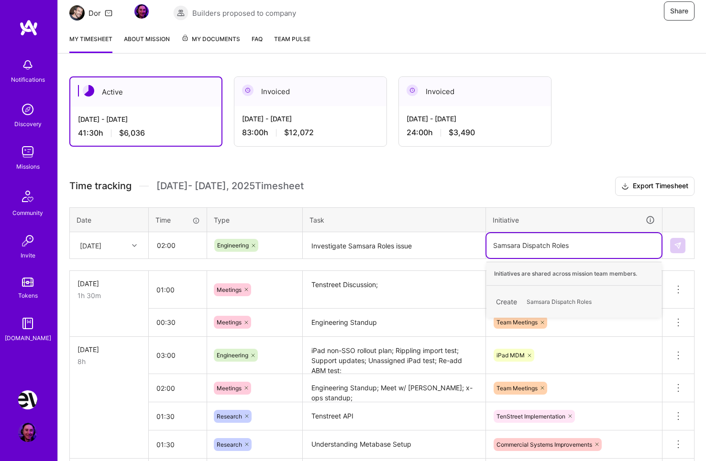
type input "Samsara Dispatch Role"
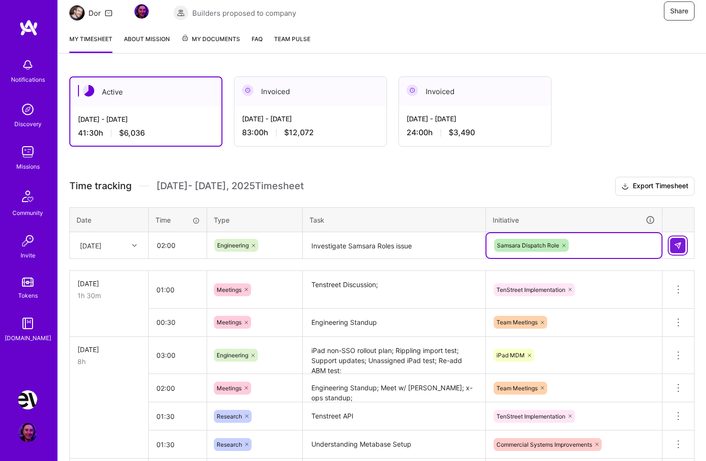
click at [681, 248] on img at bounding box center [678, 246] width 8 height 8
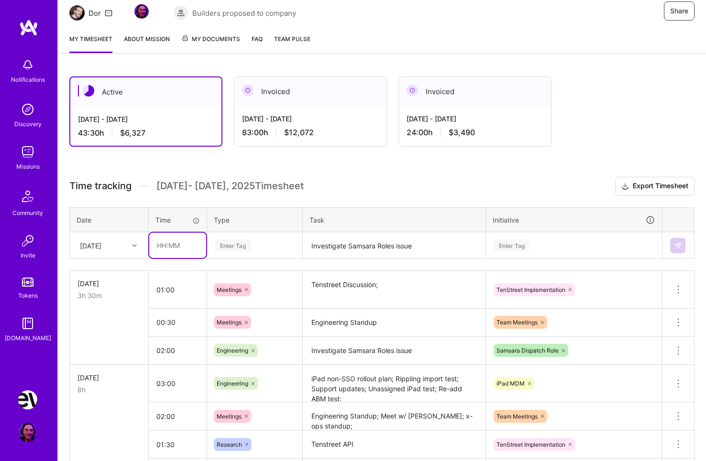
click at [186, 247] on input "text" at bounding box center [177, 245] width 57 height 25
type input "04:30"
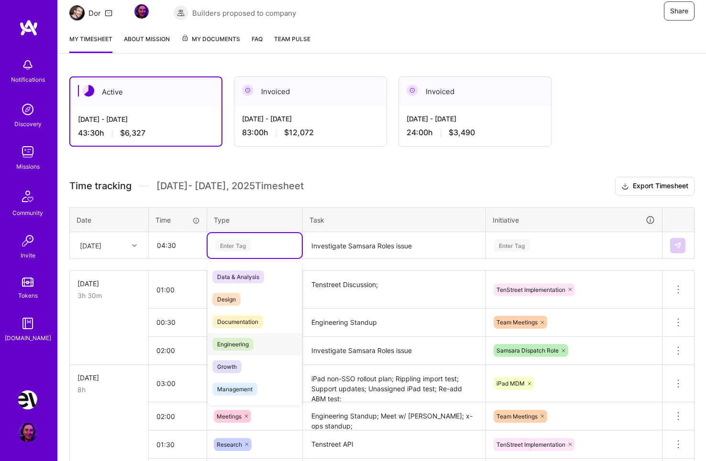
click at [252, 343] on span "Engineering" at bounding box center [232, 344] width 41 height 13
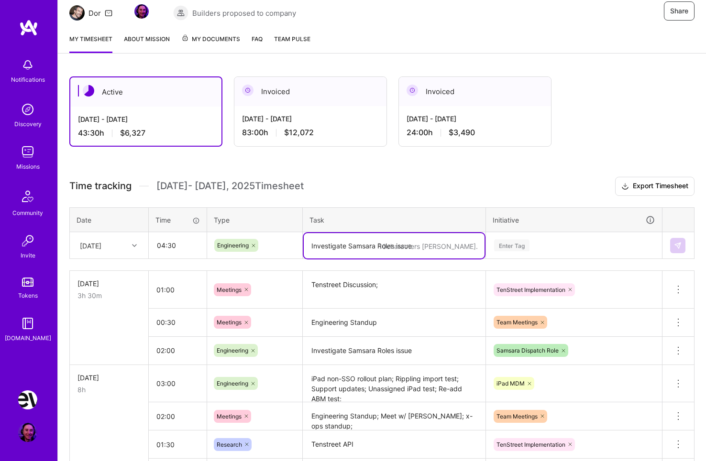
click at [397, 243] on textarea "Investigate Samsara Roles issue" at bounding box center [394, 245] width 181 height 25
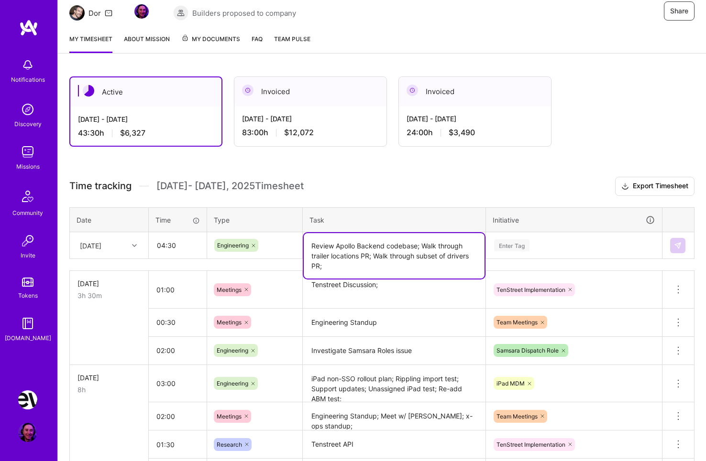
type textarea "Review Apollo Backend codebase; Walk through trailer locations PR; Walk through…"
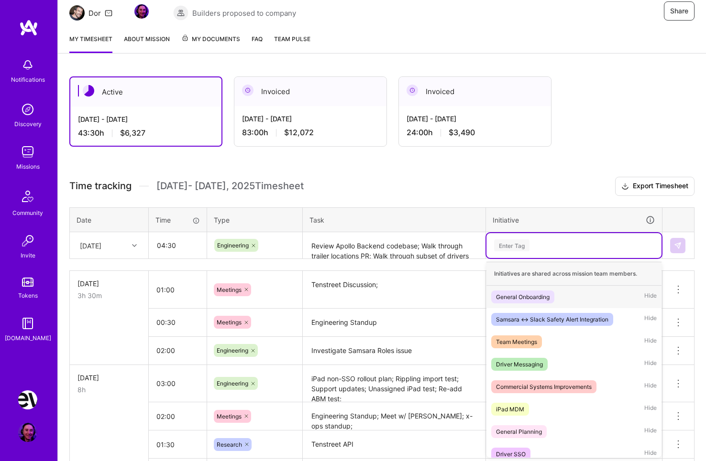
click at [570, 241] on div "Enter Tag" at bounding box center [574, 246] width 162 height 12
click at [564, 301] on div "General Onboarding Hide" at bounding box center [573, 297] width 175 height 22
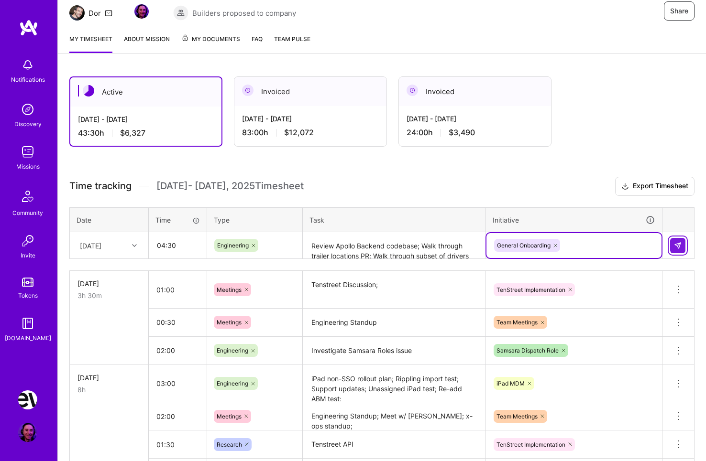
click at [678, 252] on button at bounding box center [677, 245] width 15 height 15
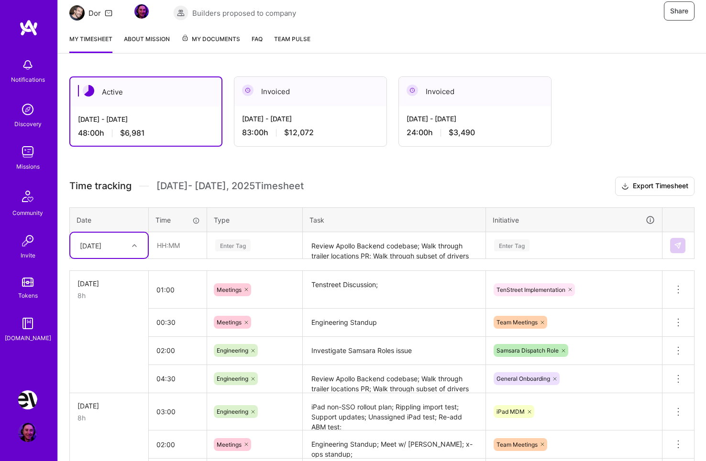
click at [136, 243] on icon at bounding box center [134, 245] width 5 height 5
click at [107, 289] on div "[DATE]" at bounding box center [108, 291] width 77 height 18
click at [119, 257] on div "[DATE]" at bounding box center [108, 245] width 77 height 25
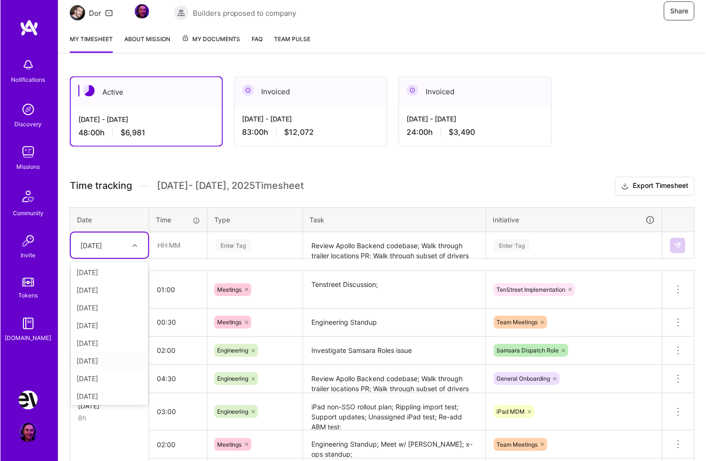
scroll to position [37, 0]
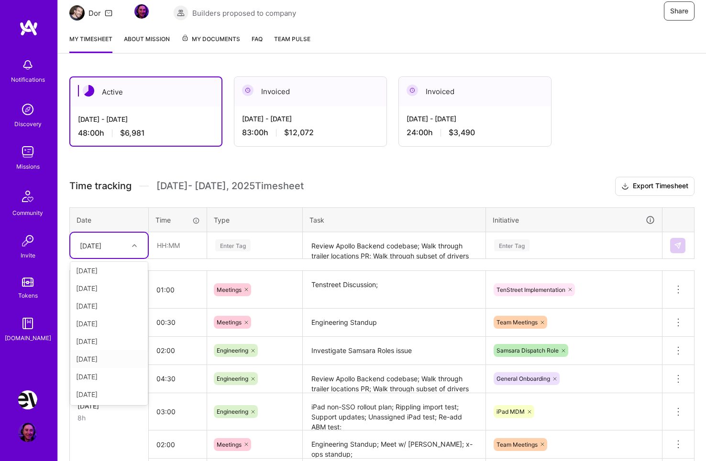
click at [120, 359] on div "[DATE]" at bounding box center [108, 359] width 77 height 18
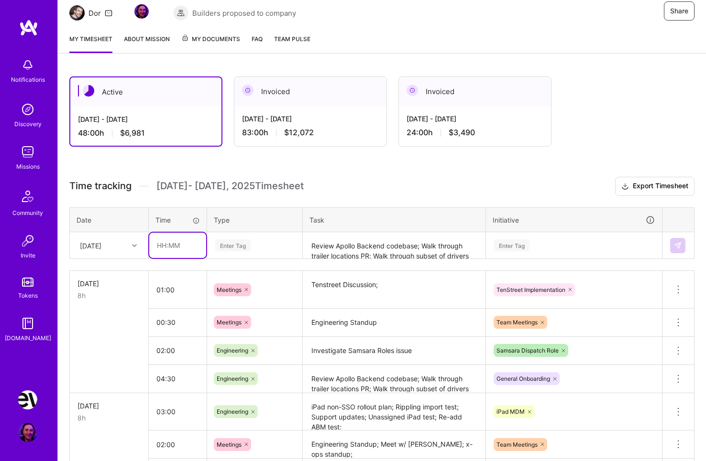
click at [186, 242] on input "text" at bounding box center [177, 245] width 57 height 25
